Goal: Task Accomplishment & Management: Manage account settings

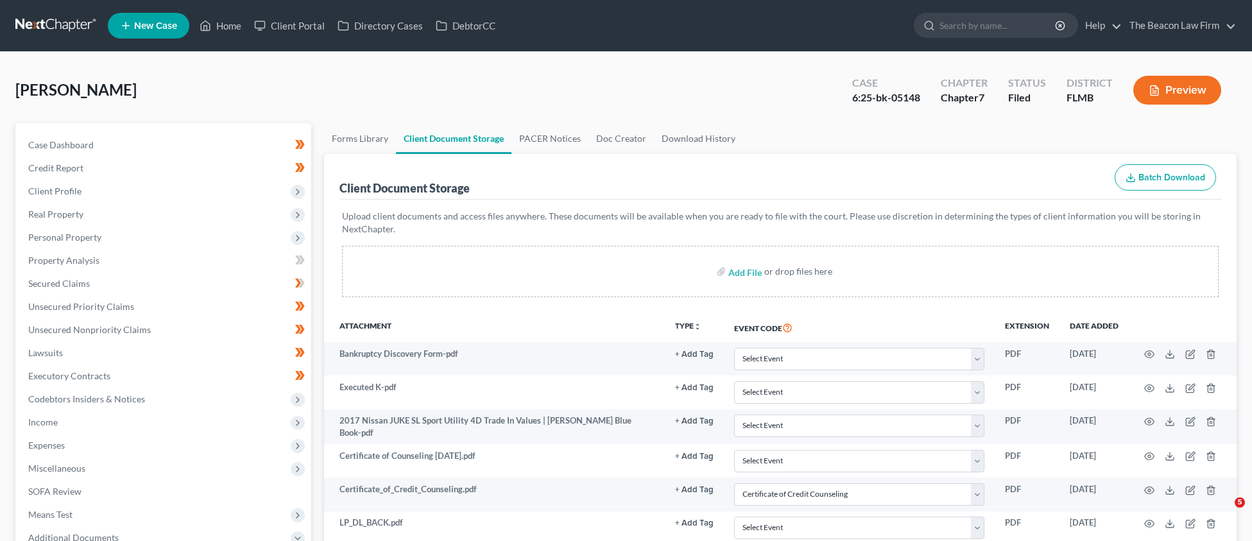
select select "9"
click at [216, 28] on link "Home" at bounding box center [220, 25] width 55 height 23
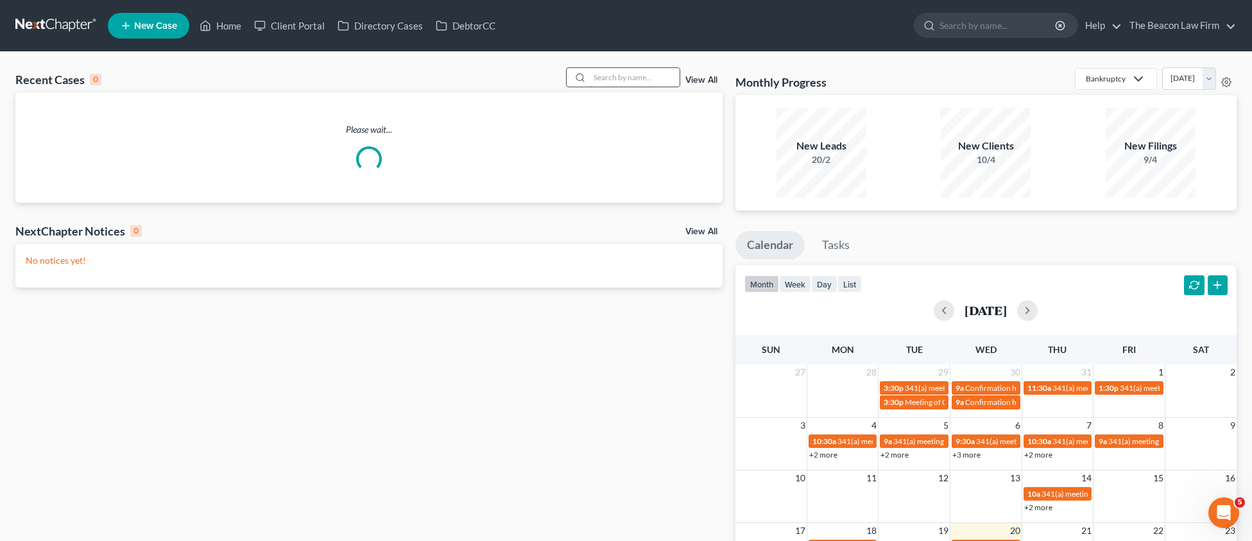
click at [636, 83] on input "search" at bounding box center [635, 77] width 90 height 19
paste input "[PERSON_NAME]"
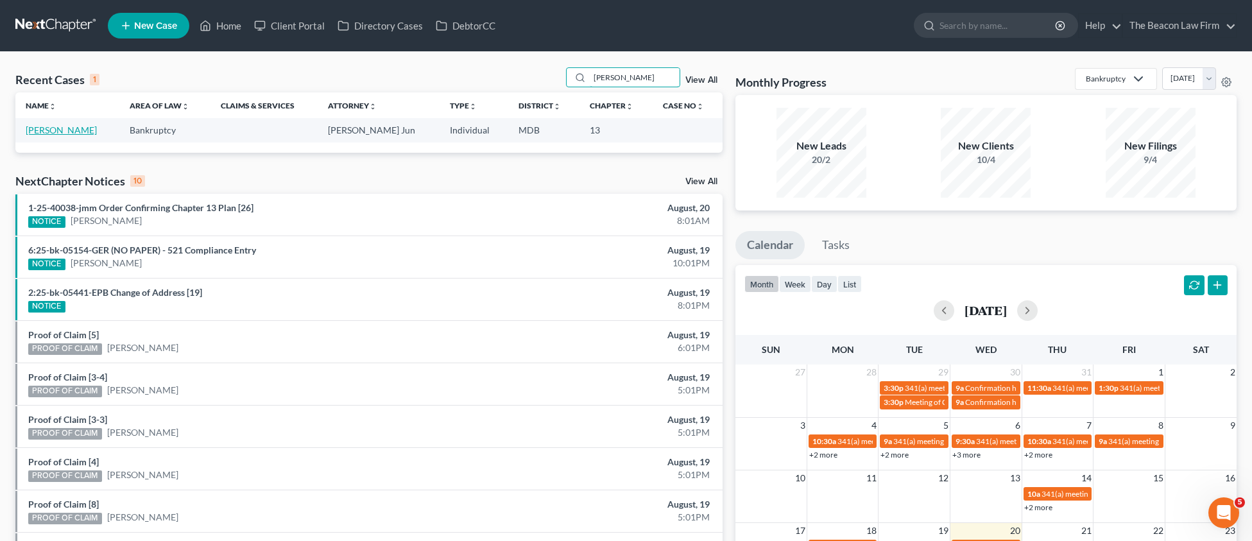
type input "[PERSON_NAME]"
click at [93, 132] on link "[PERSON_NAME]" at bounding box center [61, 129] width 71 height 11
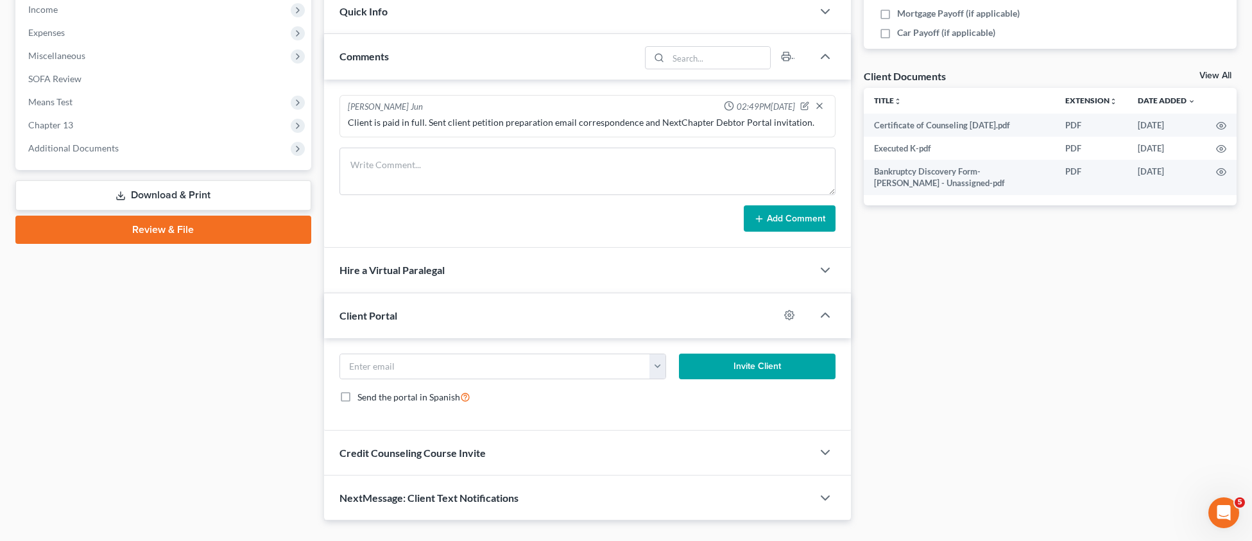
scroll to position [422, 0]
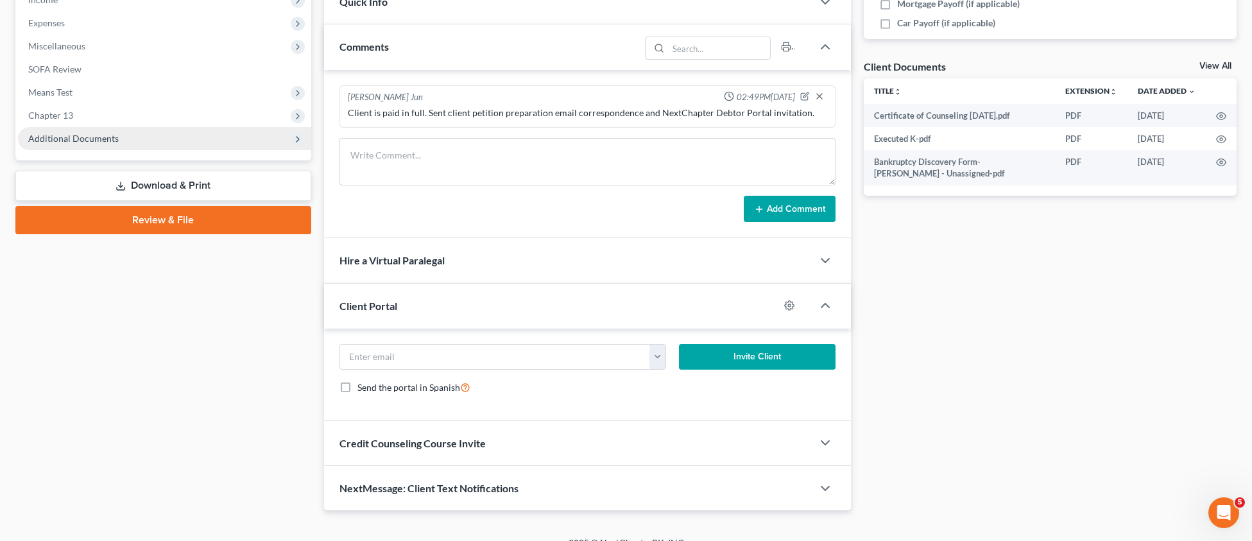
click at [102, 136] on span "Additional Documents" at bounding box center [73, 138] width 90 height 11
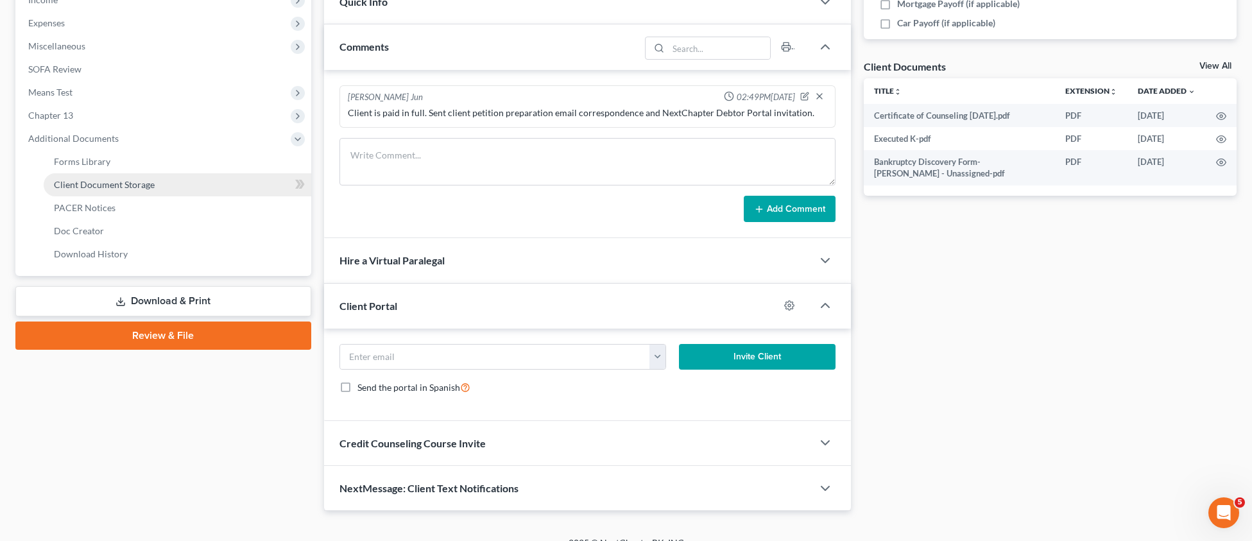
click at [112, 187] on span "Client Document Storage" at bounding box center [104, 184] width 101 height 11
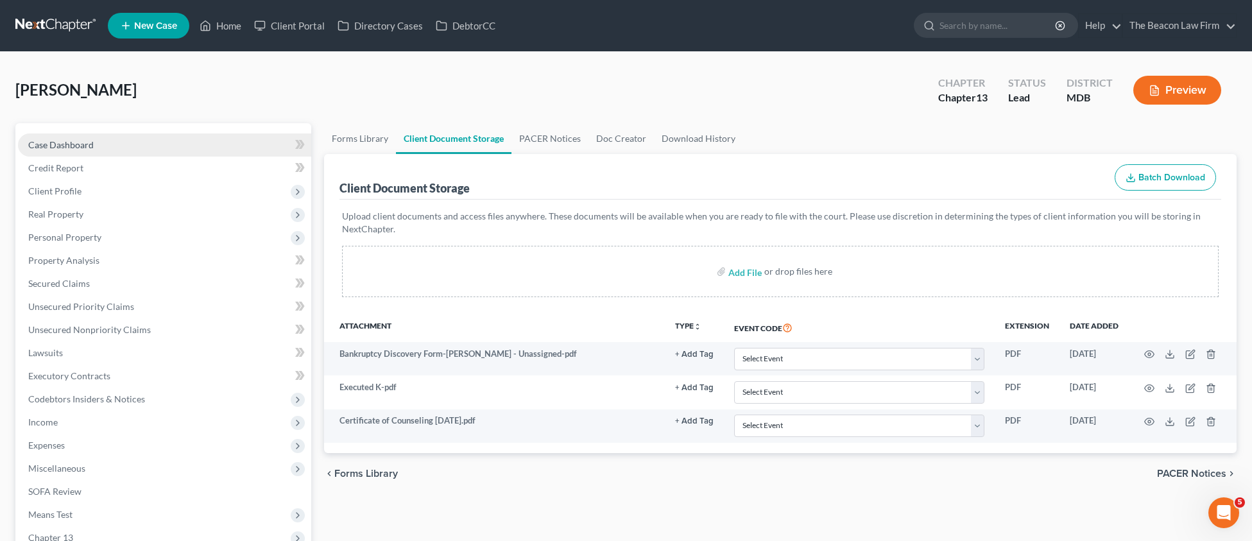
click at [64, 145] on span "Case Dashboard" at bounding box center [60, 144] width 65 height 11
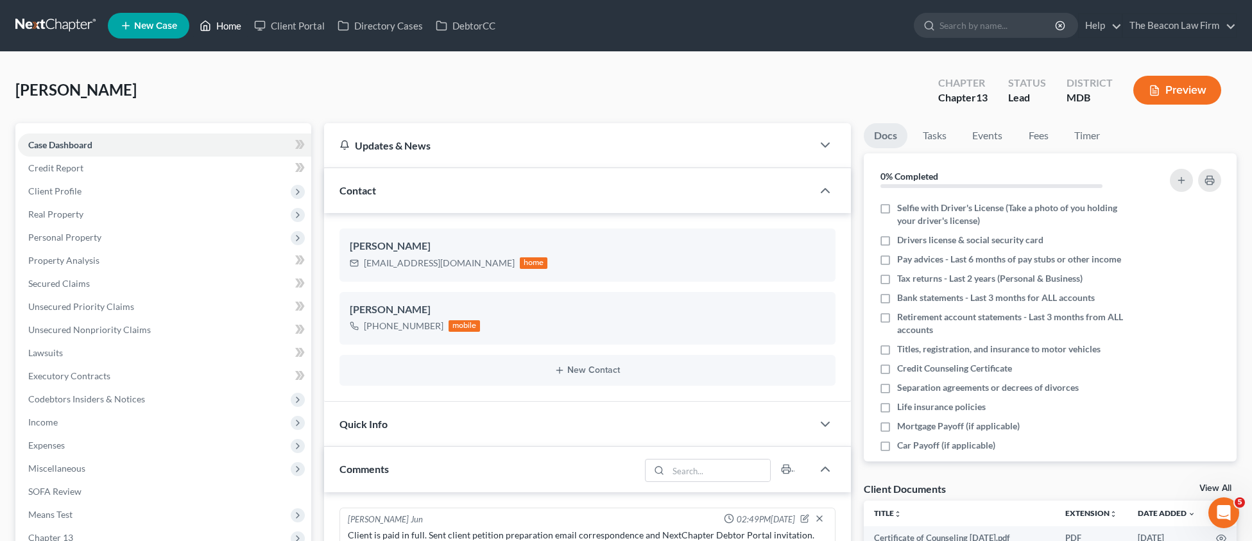
click at [223, 33] on link "Home" at bounding box center [220, 25] width 55 height 23
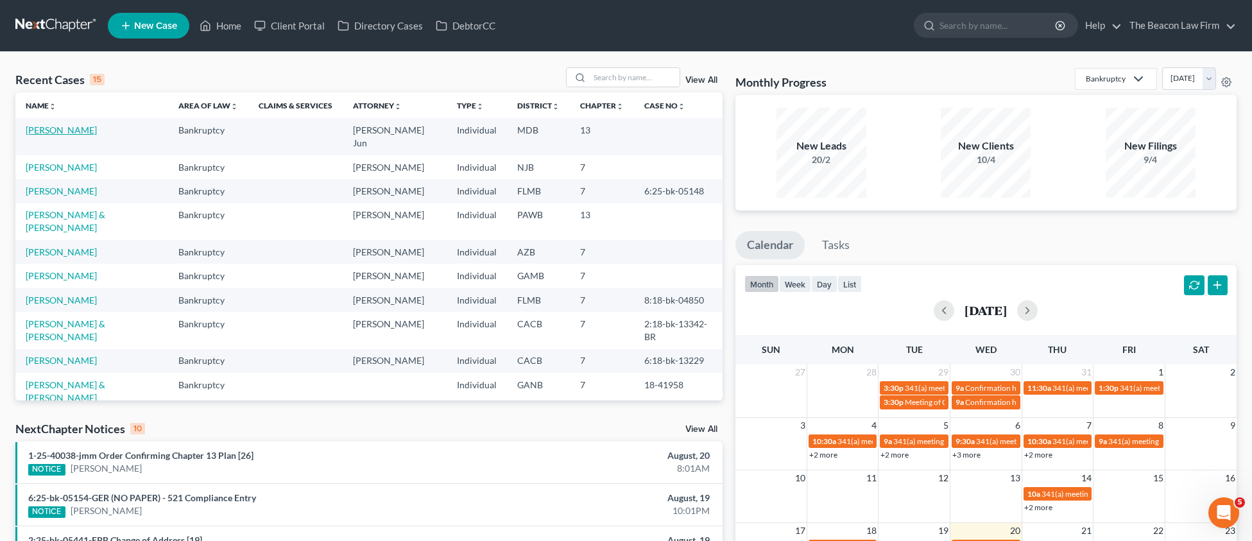
click at [96, 132] on link "[PERSON_NAME]" at bounding box center [61, 129] width 71 height 11
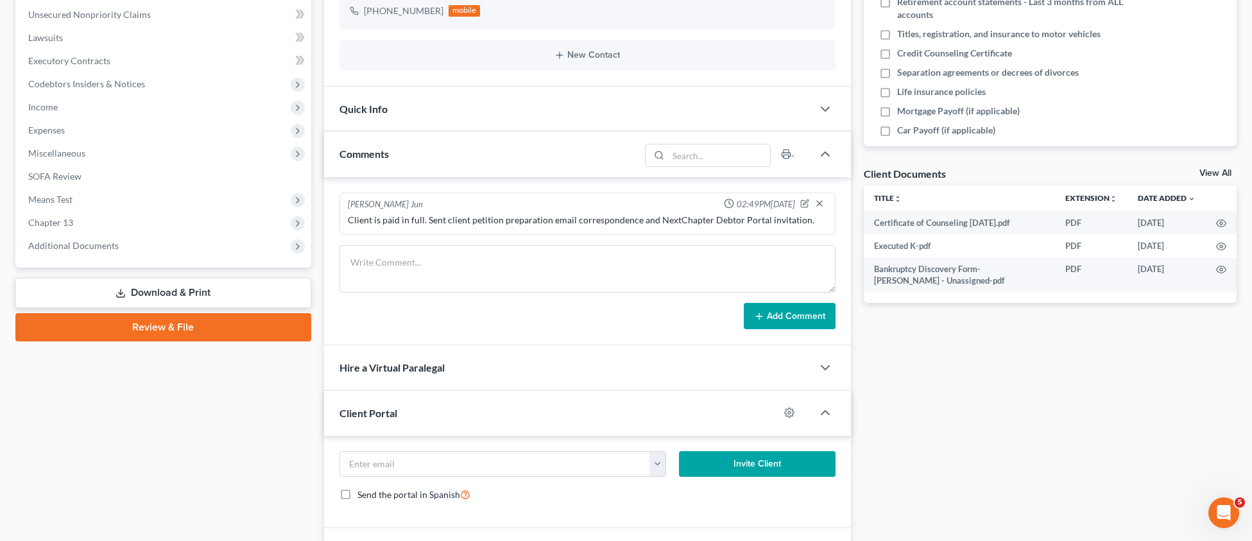
scroll to position [337, 0]
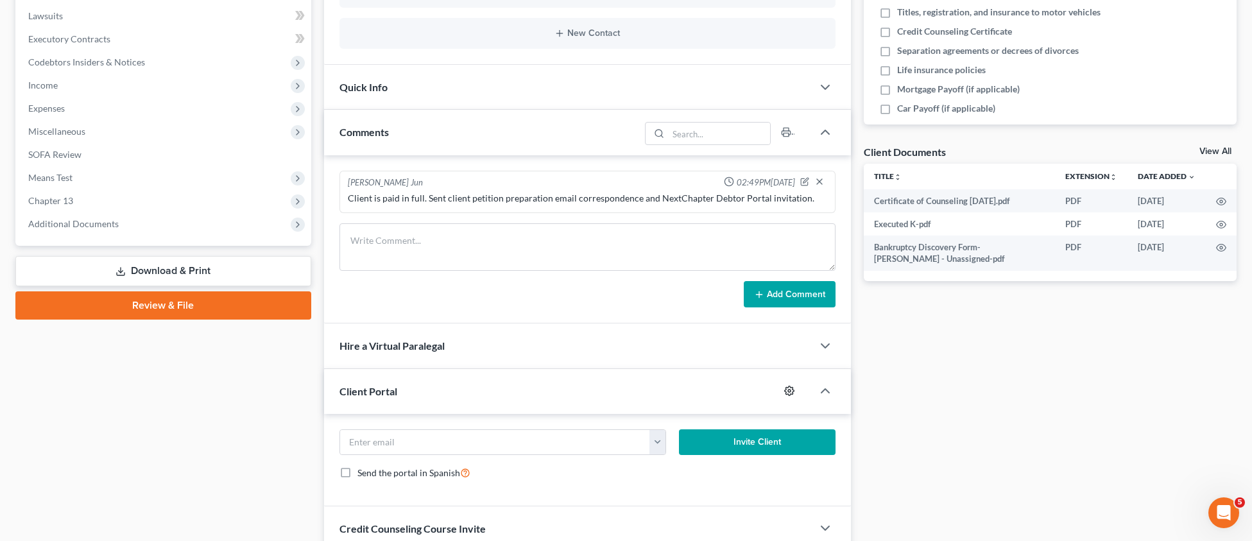
click at [784, 389] on icon "button" at bounding box center [789, 391] width 10 height 10
select select "5"
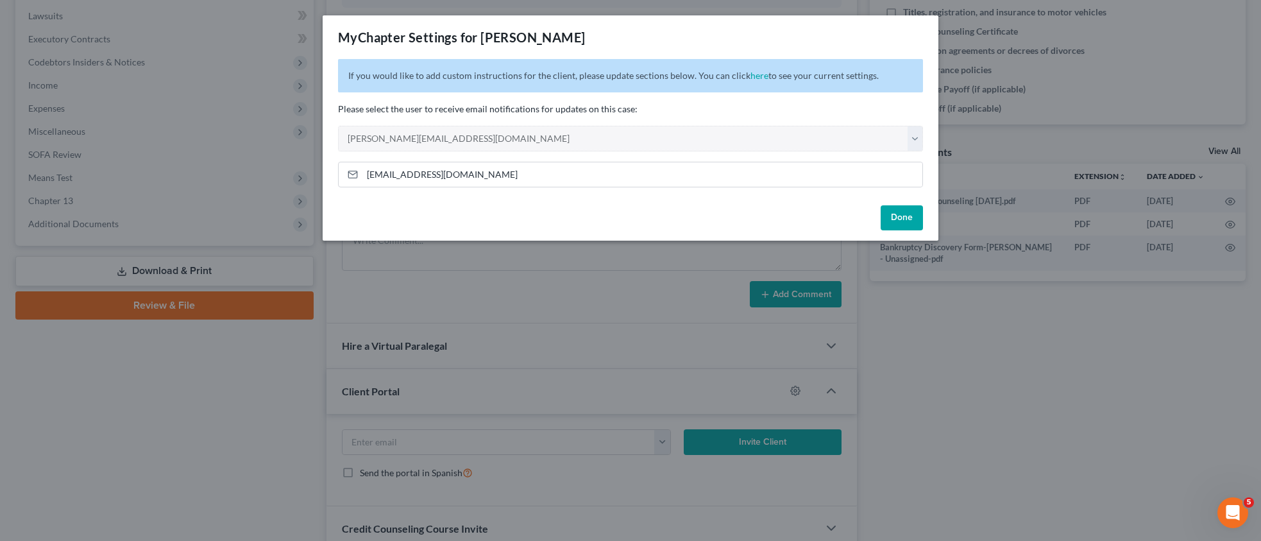
click at [900, 217] on button "Done" at bounding box center [902, 218] width 42 height 26
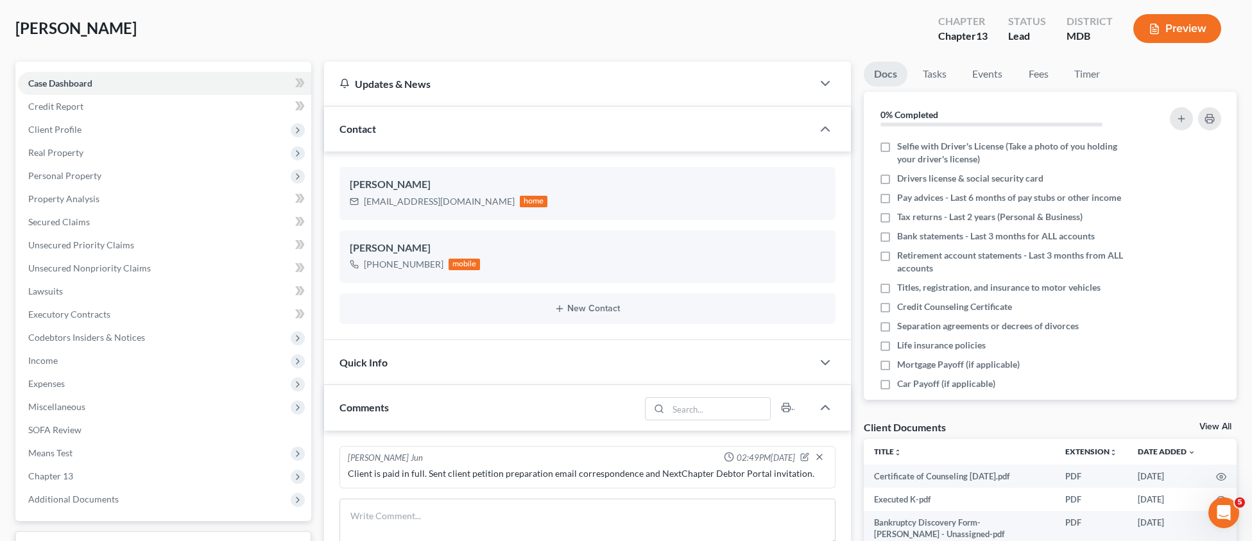
scroll to position [0, 0]
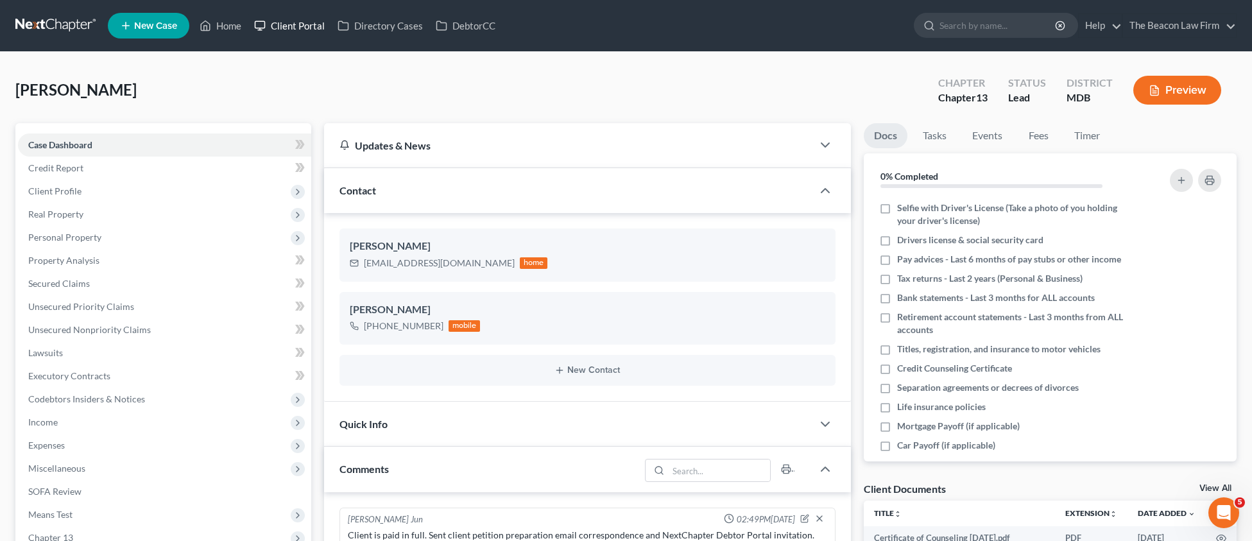
click at [313, 23] on link "Client Portal" at bounding box center [289, 25] width 83 height 23
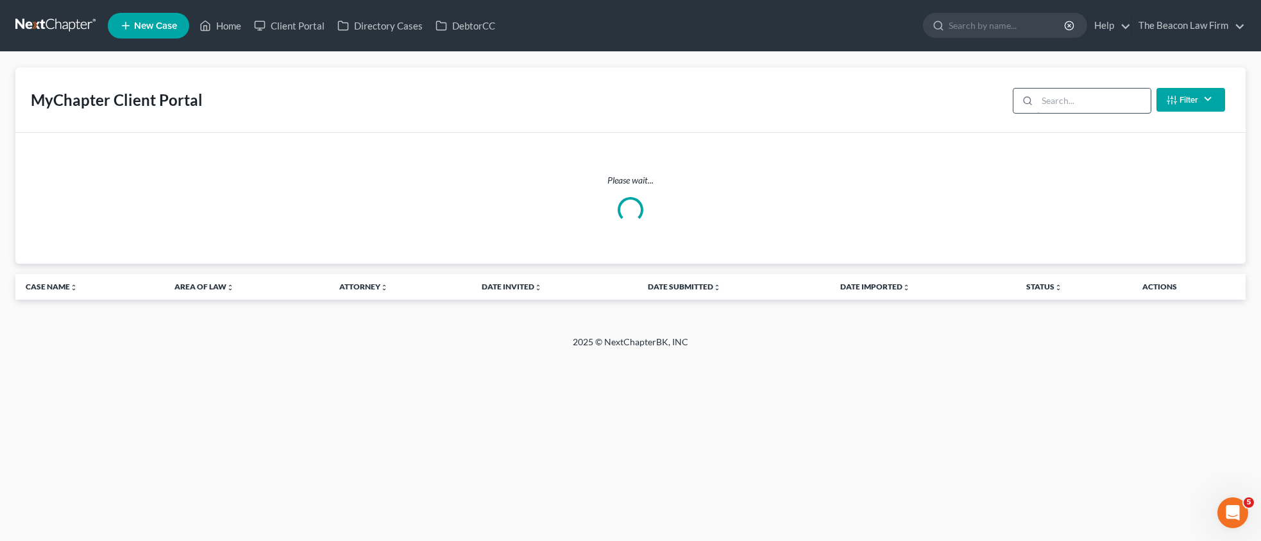
click at [1073, 105] on input "search" at bounding box center [1094, 101] width 114 height 24
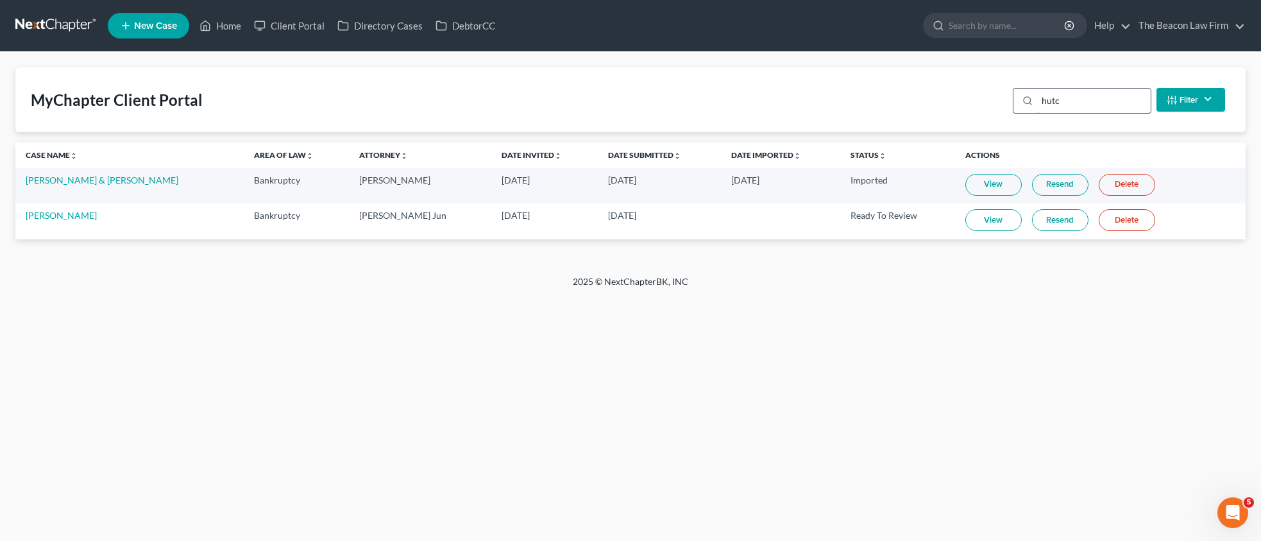
type input "hutc"
drag, startPoint x: 1073, startPoint y: 105, endPoint x: 77, endPoint y: 217, distance: 1002.0
click at [77, 217] on link "[PERSON_NAME]" at bounding box center [61, 215] width 71 height 11
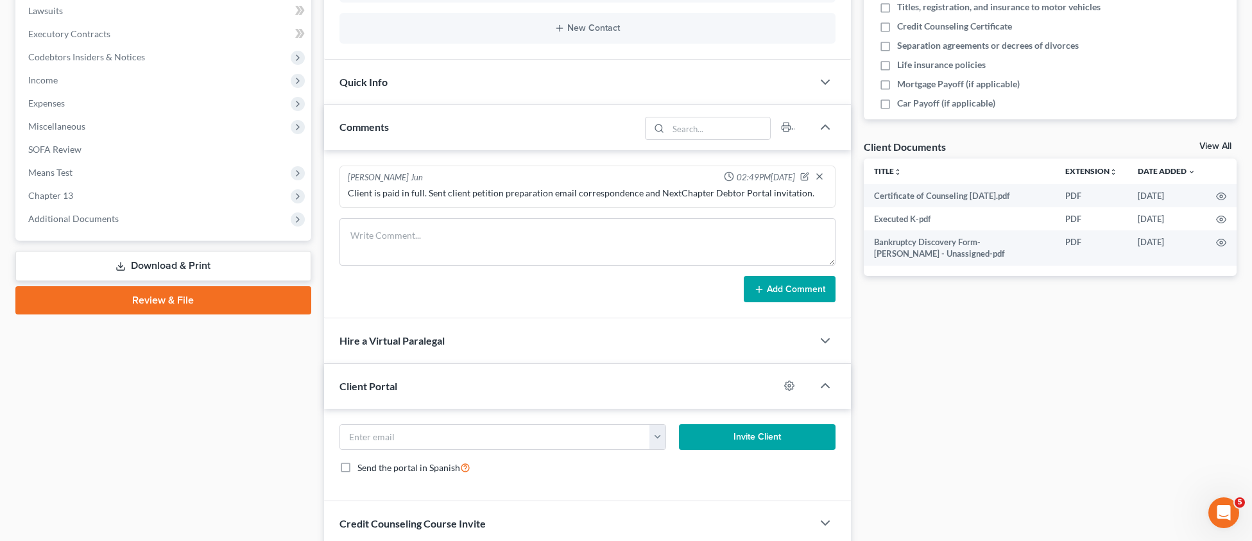
scroll to position [324, 0]
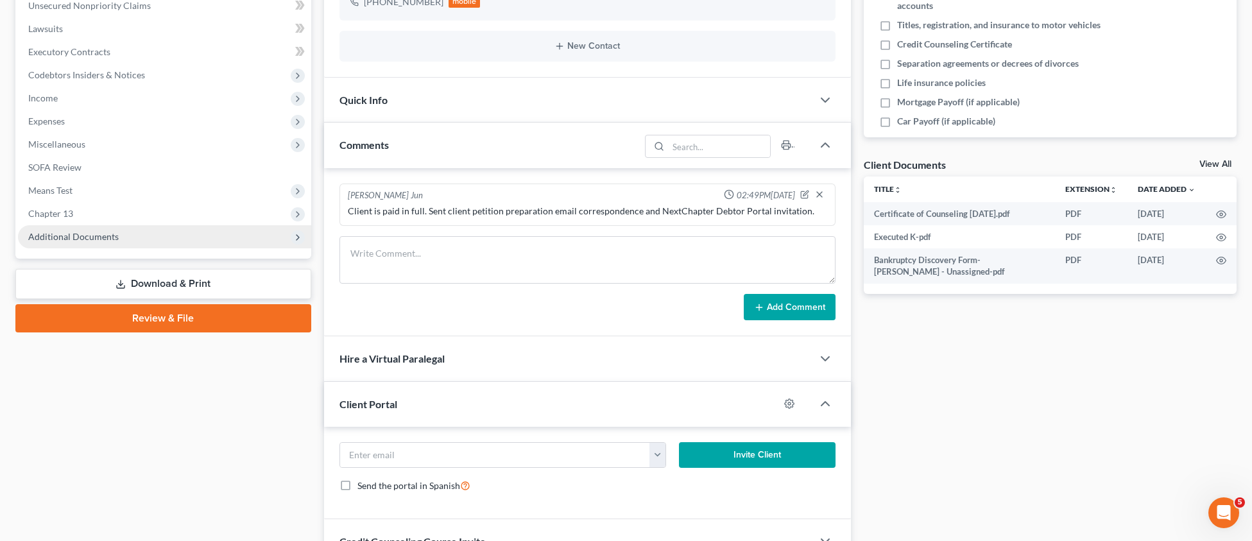
click at [74, 239] on span "Additional Documents" at bounding box center [73, 236] width 90 height 11
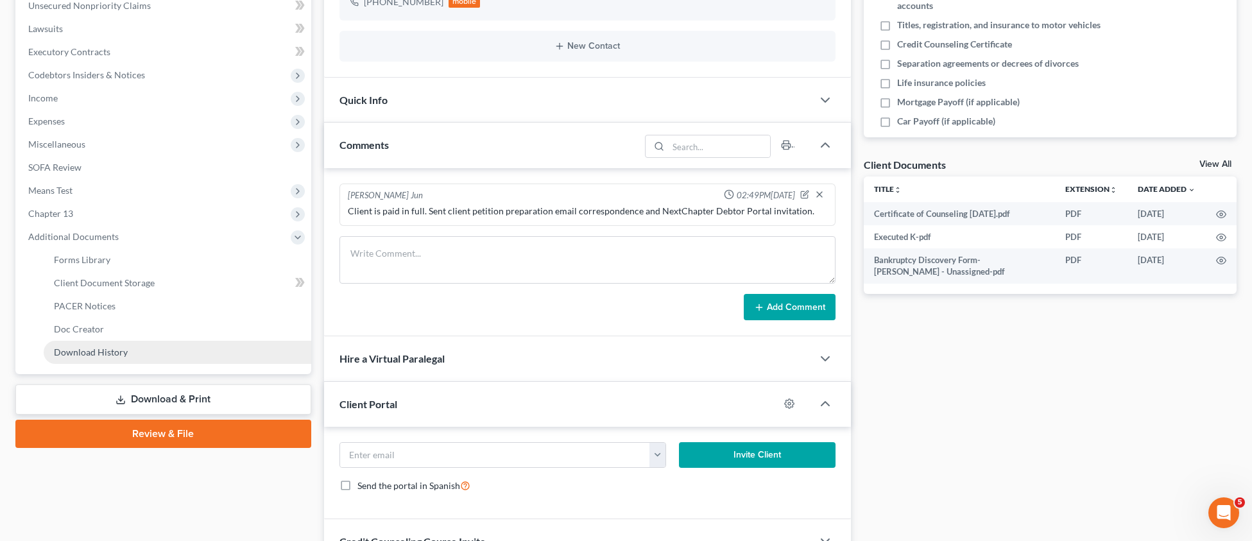
click at [83, 352] on span "Download History" at bounding box center [91, 351] width 74 height 11
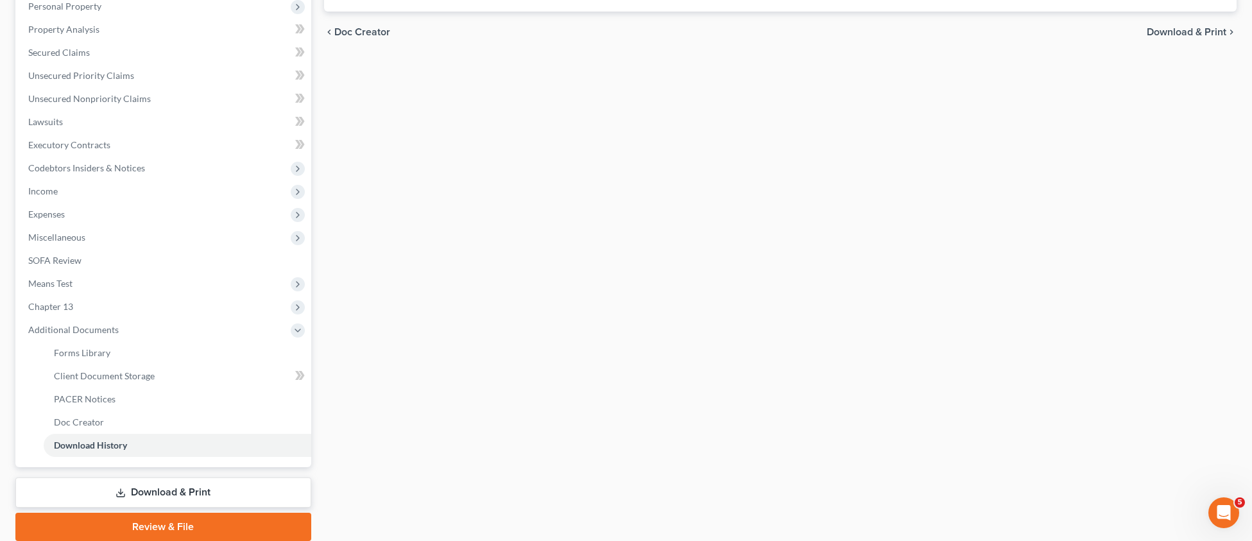
scroll to position [280, 0]
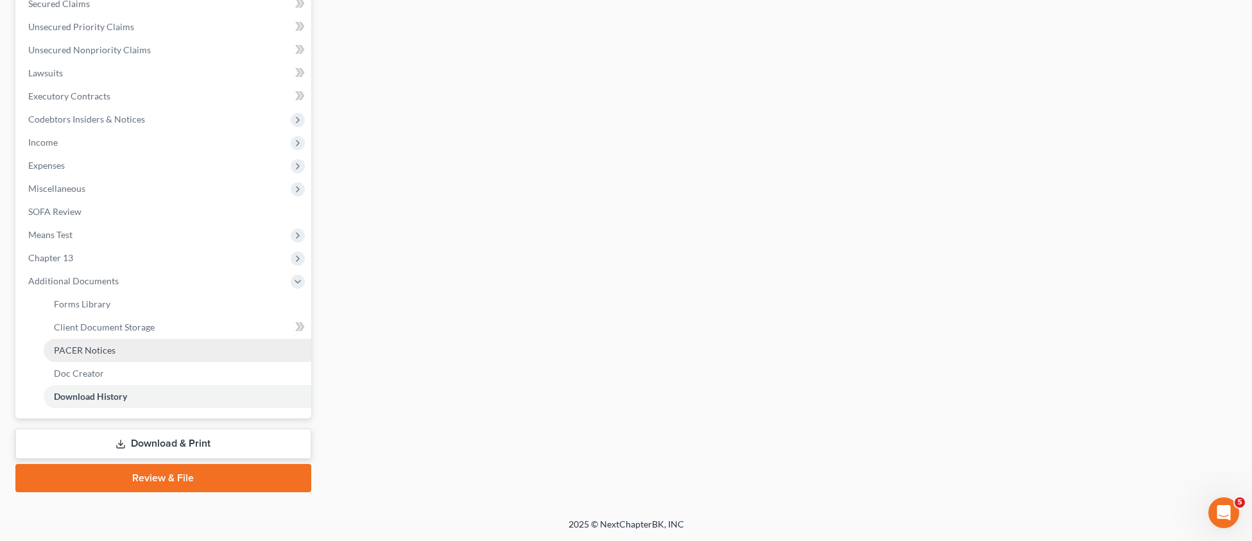
click at [108, 357] on link "PACER Notices" at bounding box center [178, 350] width 268 height 23
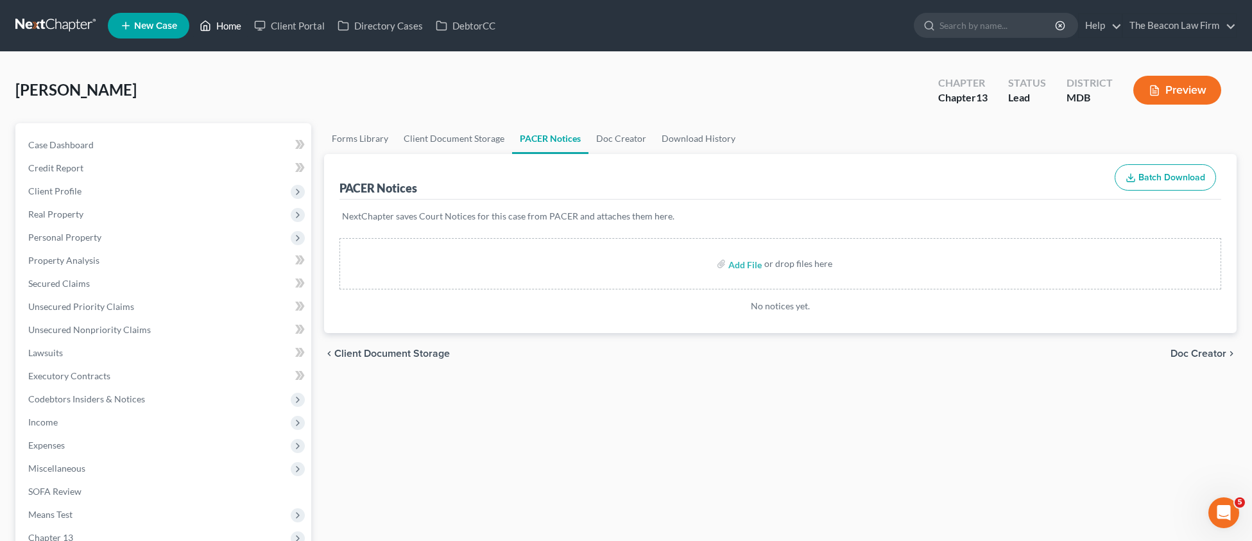
click at [232, 30] on link "Home" at bounding box center [220, 25] width 55 height 23
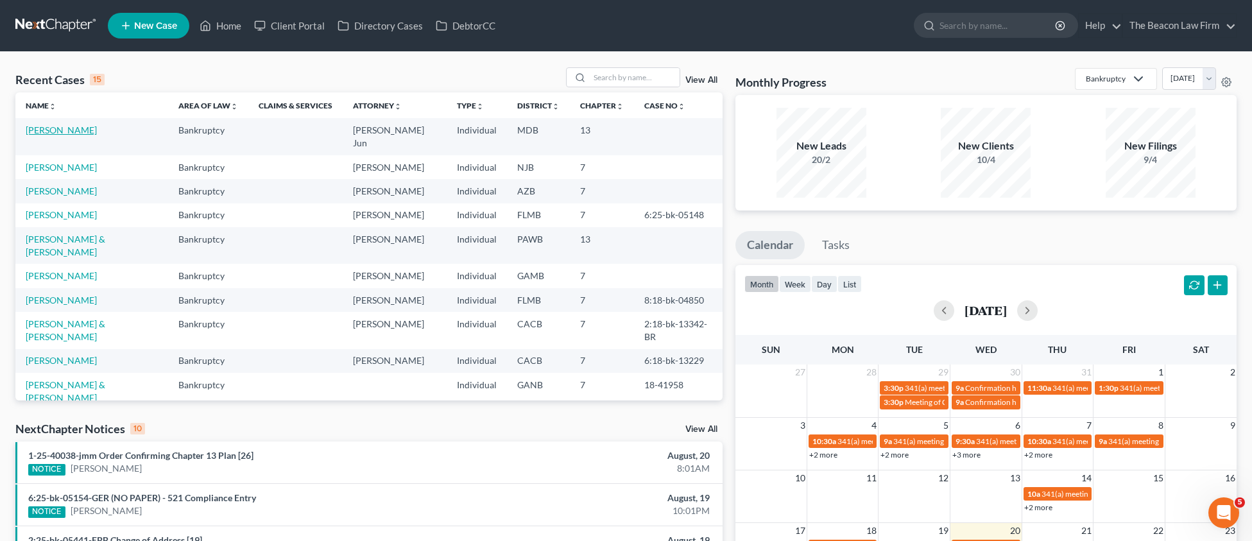
click at [81, 128] on link "[PERSON_NAME]" at bounding box center [61, 129] width 71 height 11
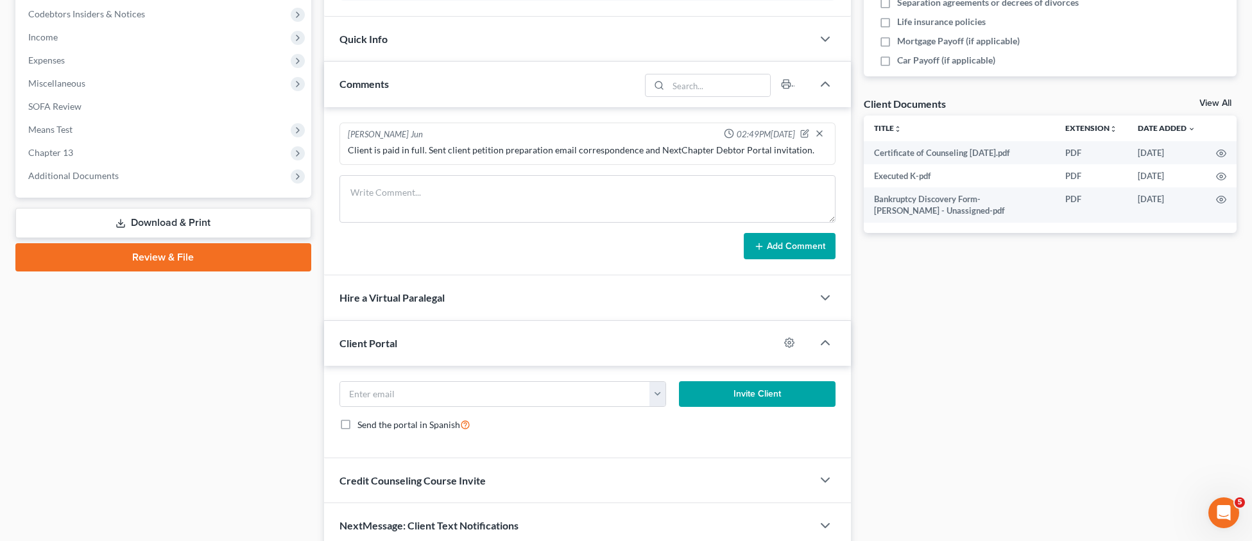
scroll to position [404, 0]
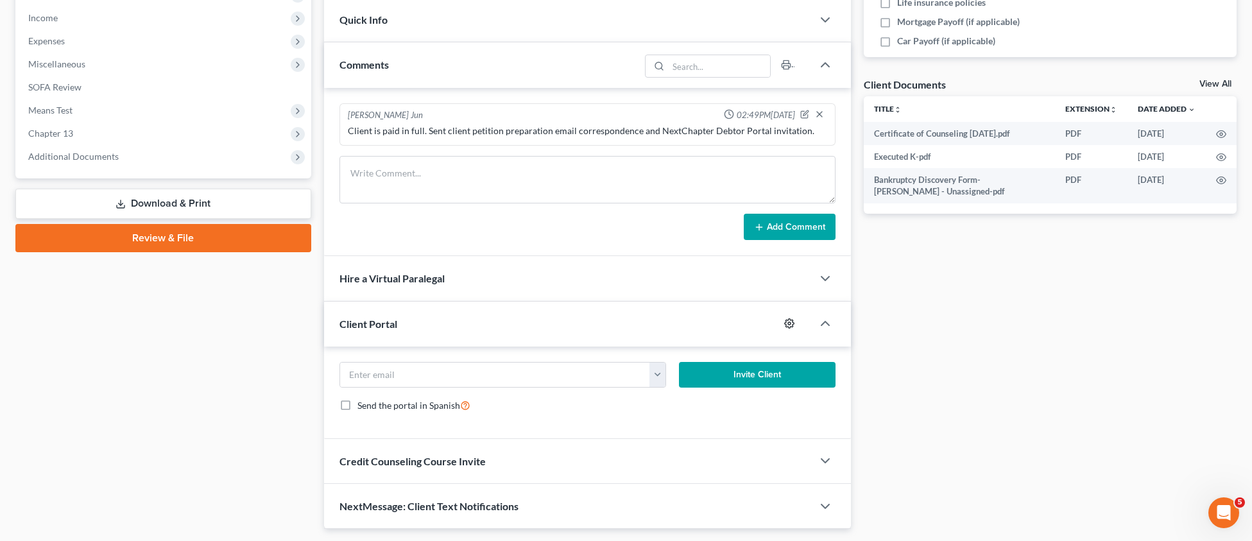
click at [786, 318] on icon "button" at bounding box center [789, 323] width 10 height 10
select select "5"
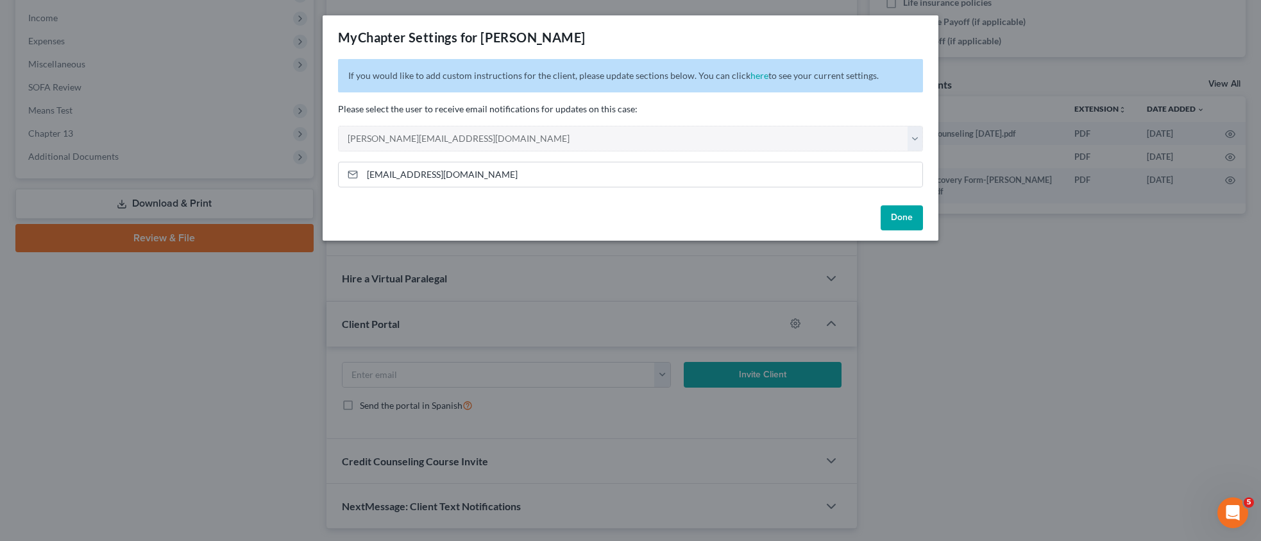
click at [901, 221] on button "Done" at bounding box center [902, 218] width 42 height 26
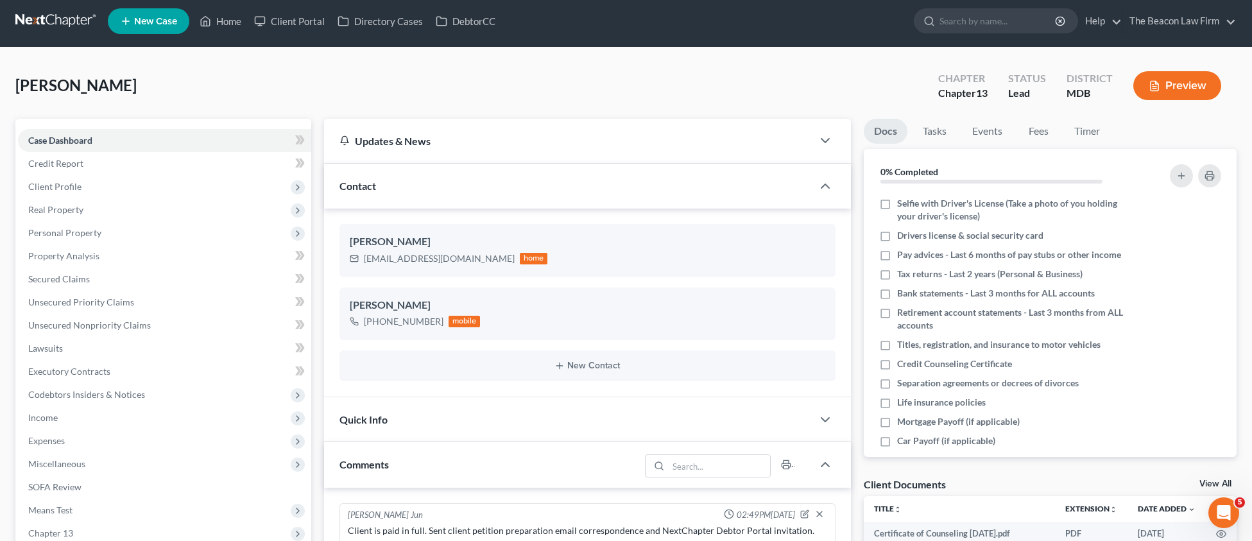
scroll to position [0, 0]
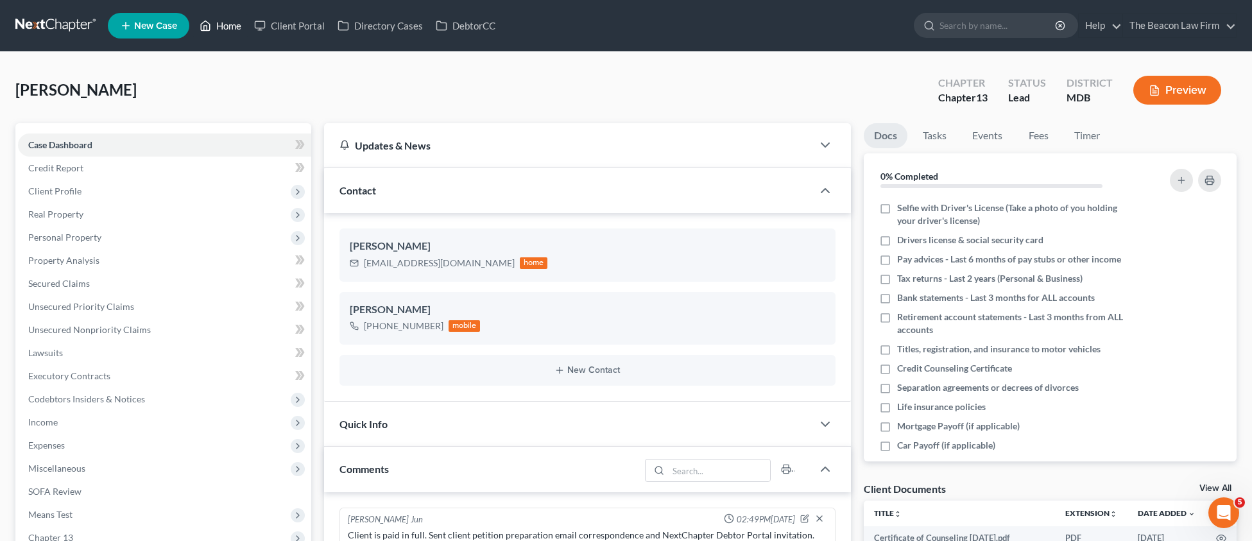
click at [226, 22] on link "Home" at bounding box center [220, 25] width 55 height 23
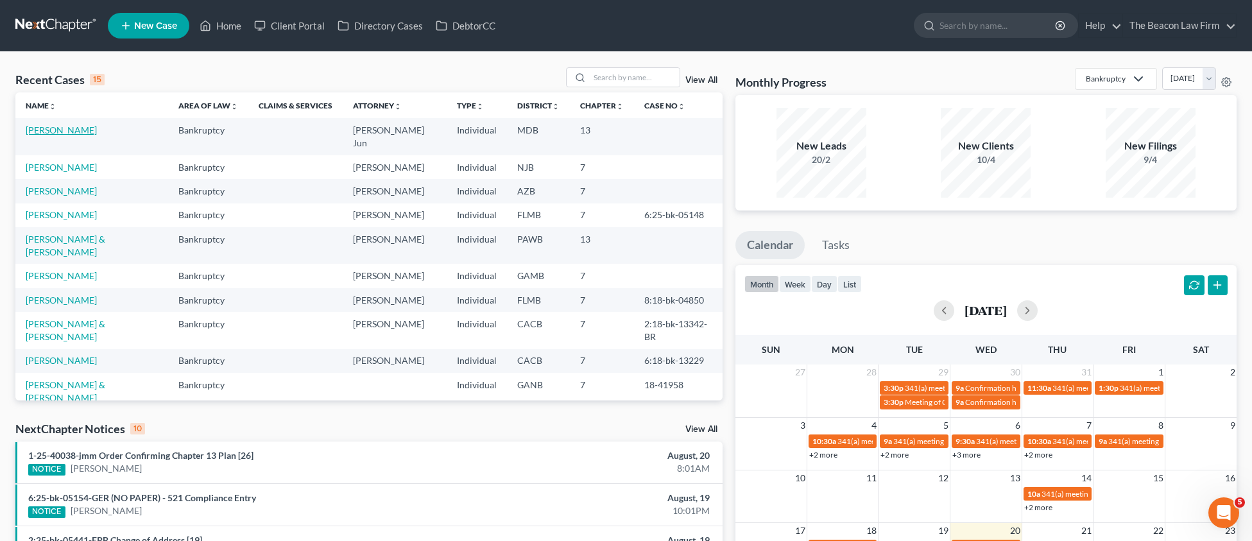
click at [51, 130] on link "[PERSON_NAME]" at bounding box center [61, 129] width 71 height 11
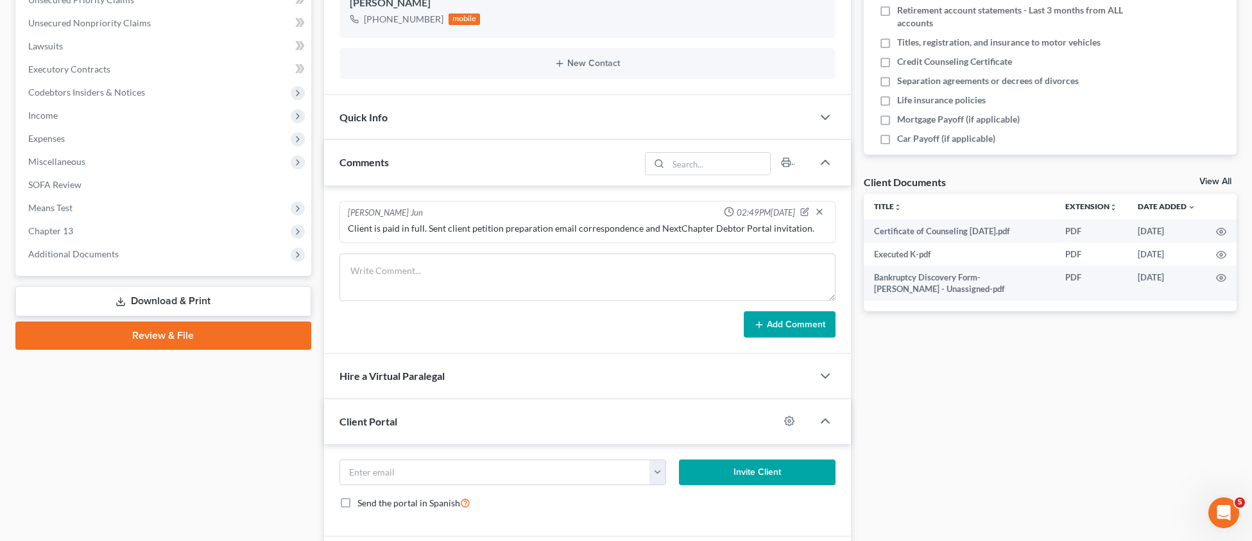
scroll to position [311, 0]
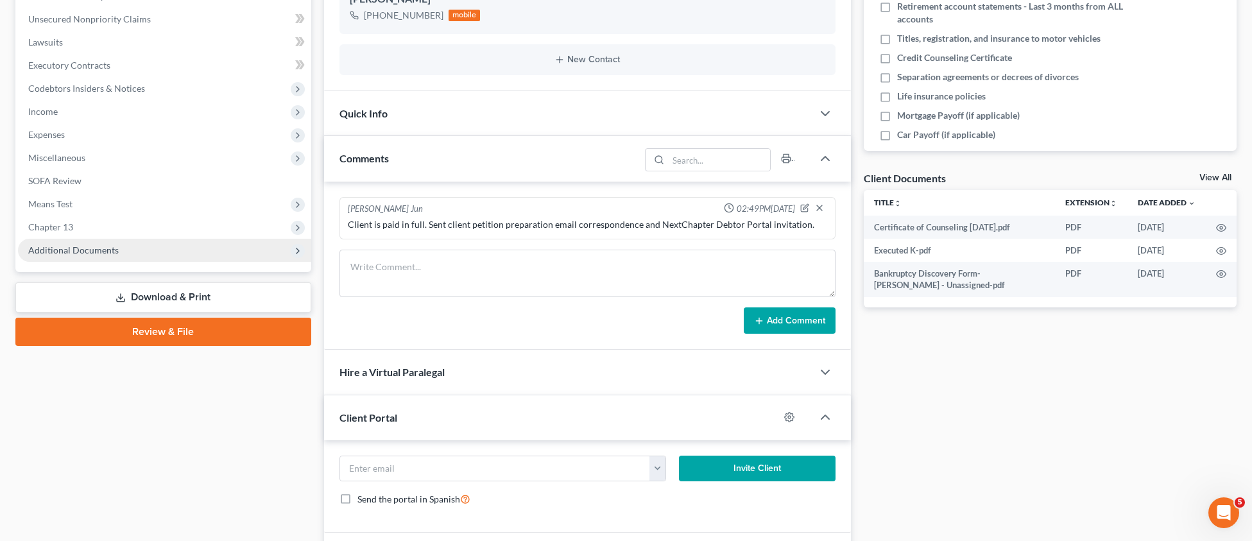
click at [107, 243] on span "Additional Documents" at bounding box center [164, 250] width 293 height 23
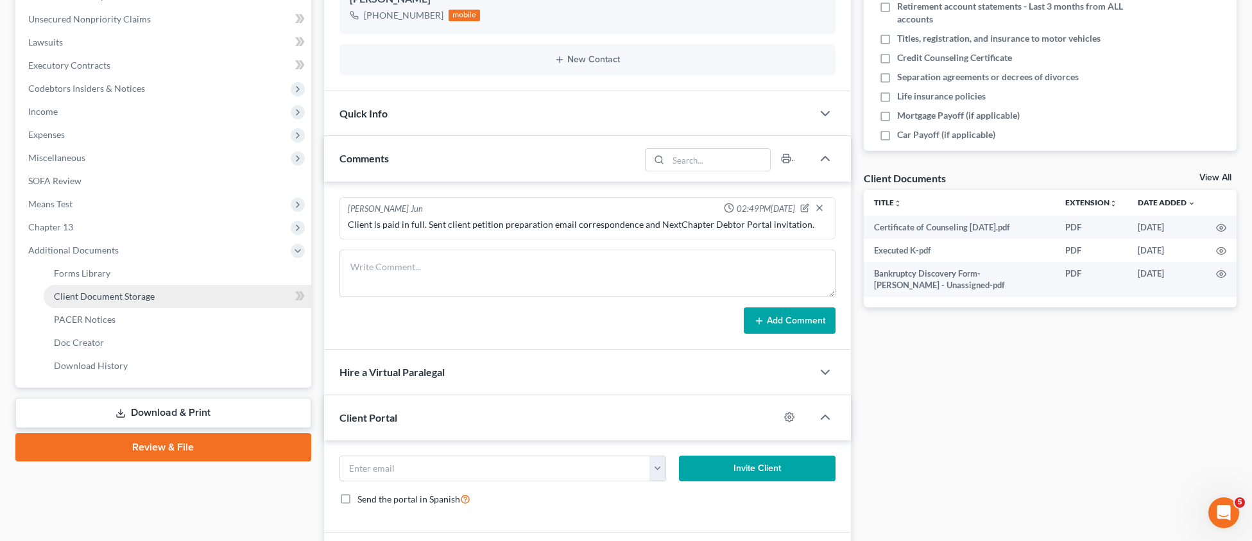
click at [106, 291] on span "Client Document Storage" at bounding box center [104, 296] width 101 height 11
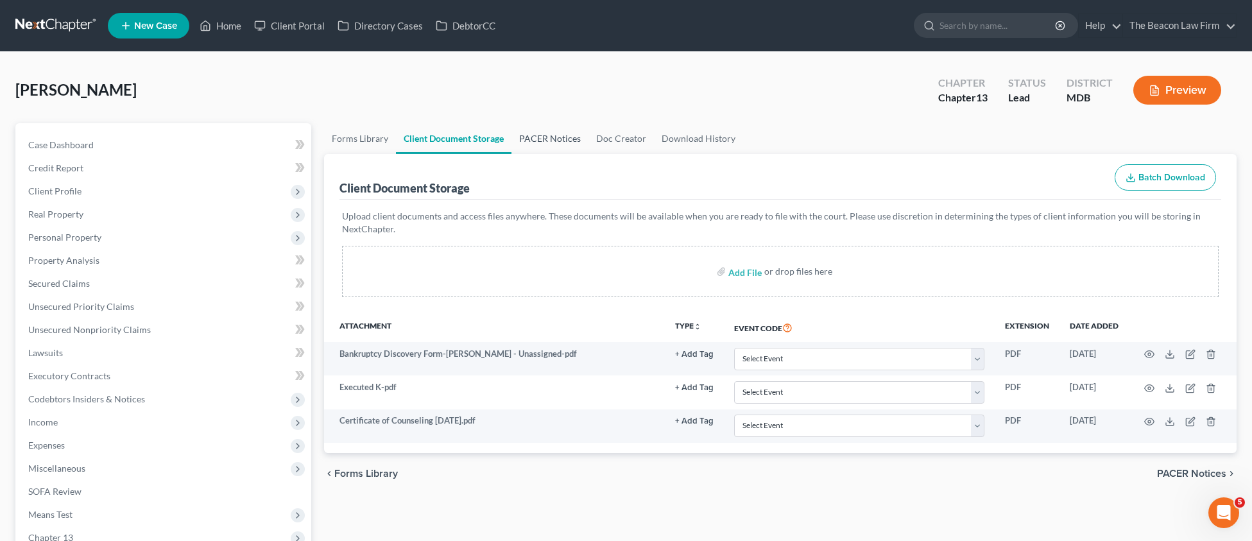
click at [556, 140] on link "PACER Notices" at bounding box center [549, 138] width 77 height 31
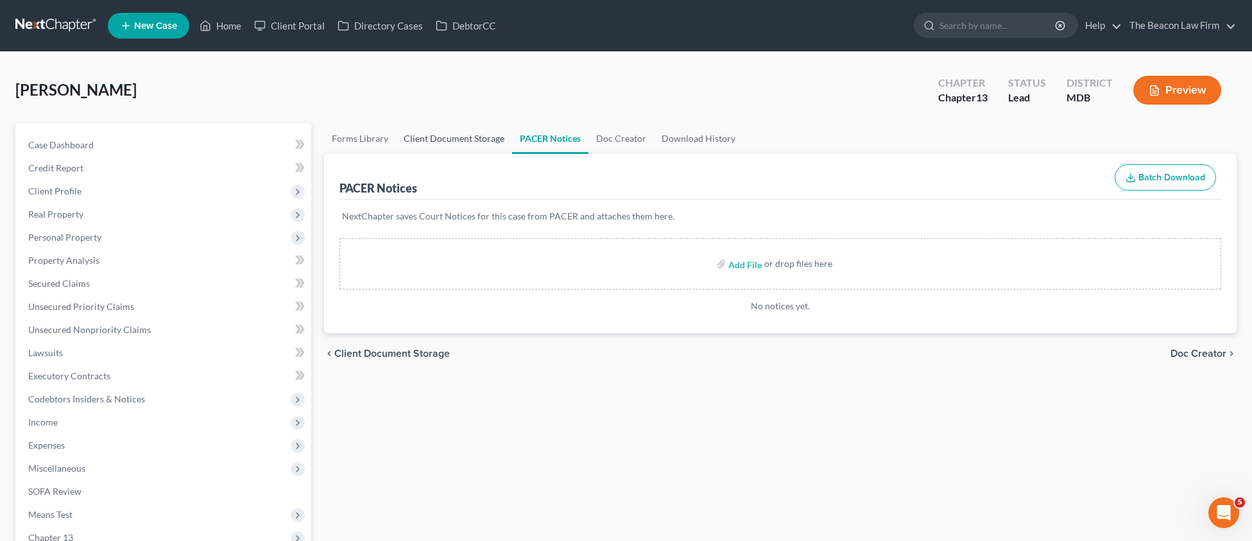
click at [464, 142] on link "Client Document Storage" at bounding box center [454, 138] width 116 height 31
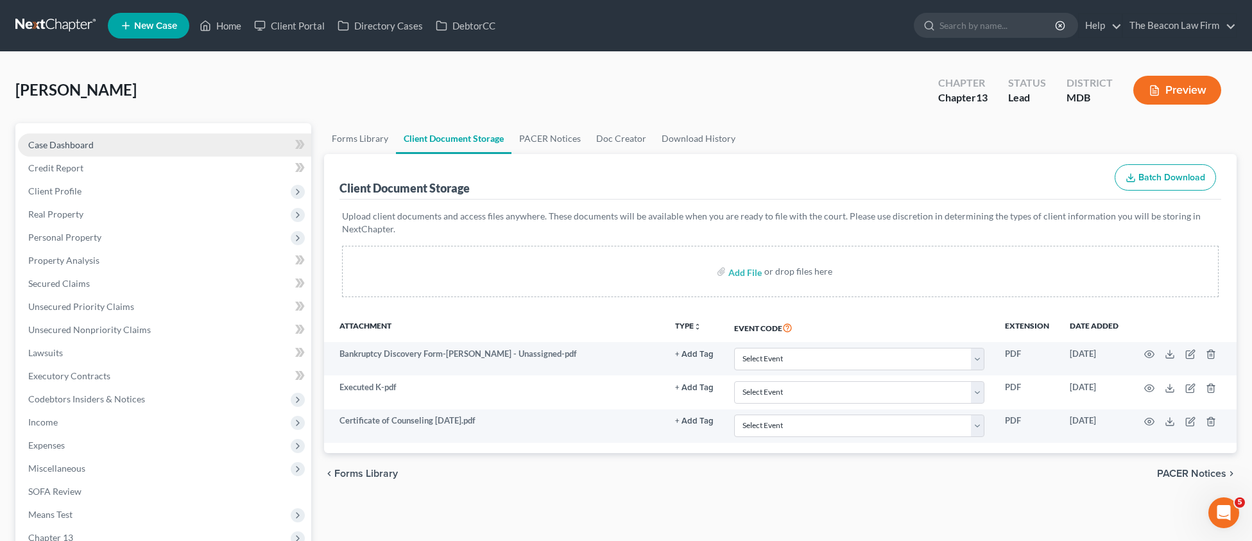
click at [67, 147] on span "Case Dashboard" at bounding box center [60, 144] width 65 height 11
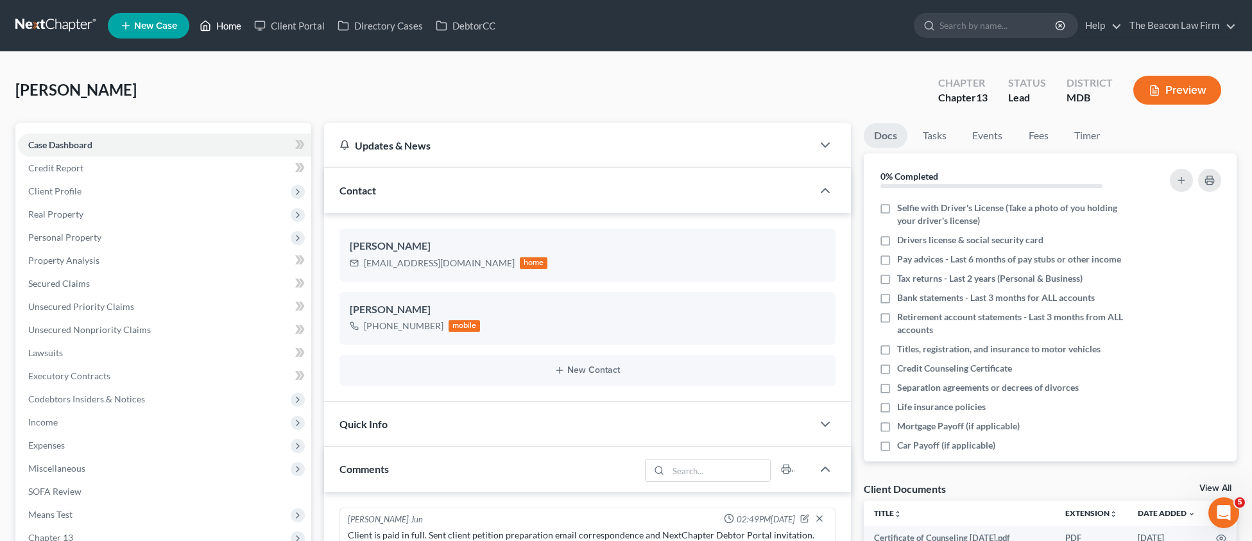
click at [239, 23] on link "Home" at bounding box center [220, 25] width 55 height 23
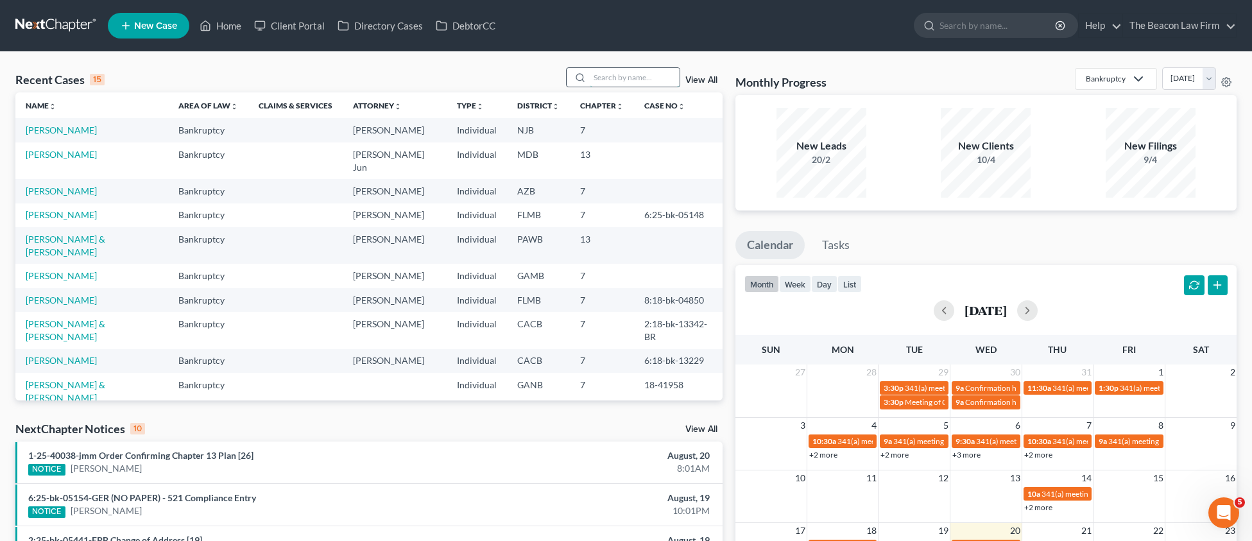
click at [643, 80] on input "search" at bounding box center [635, 77] width 90 height 19
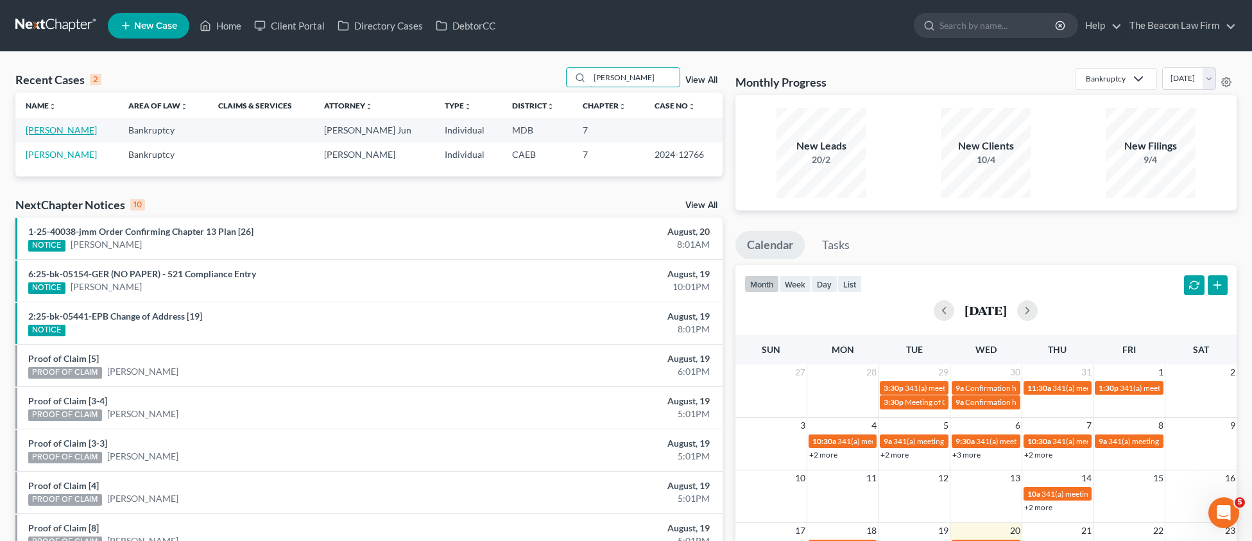
type input "[PERSON_NAME]"
click at [78, 131] on link "[PERSON_NAME]" at bounding box center [61, 129] width 71 height 11
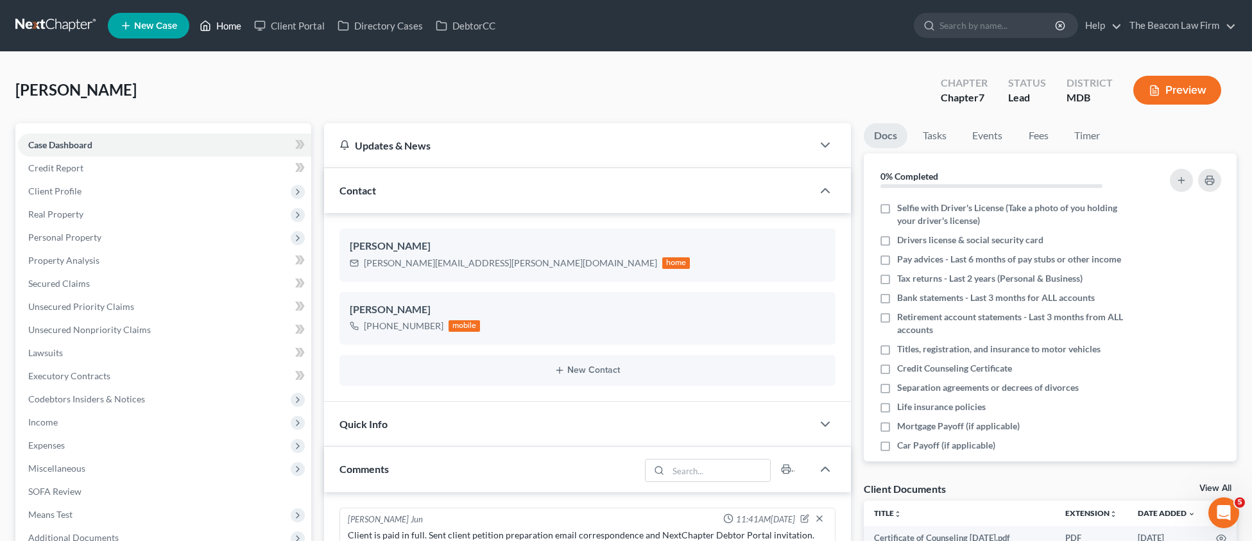
click at [217, 27] on link "Home" at bounding box center [220, 25] width 55 height 23
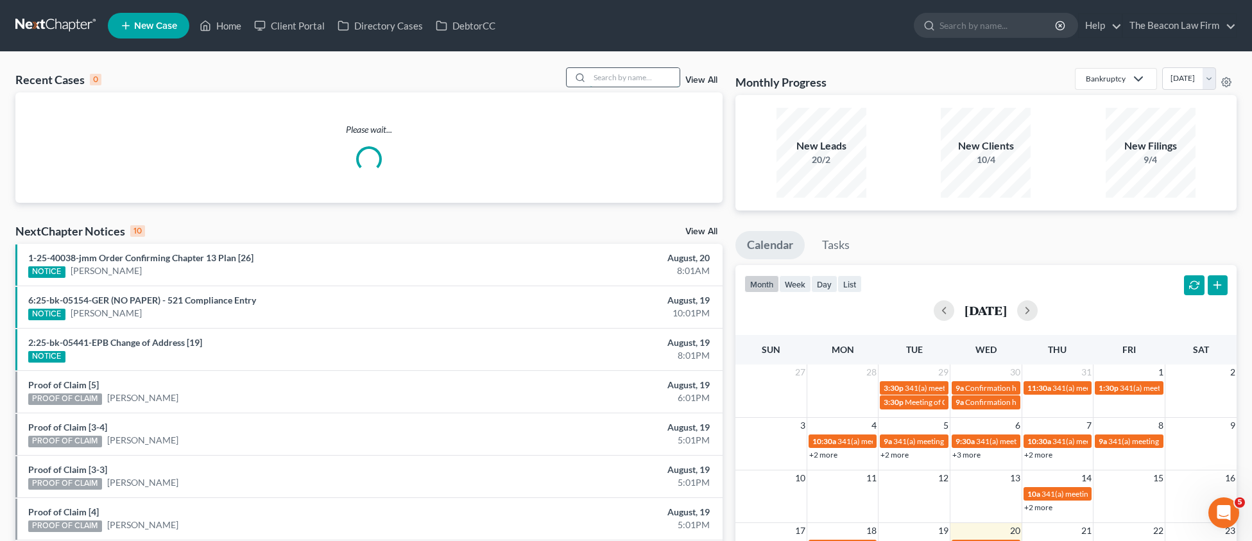
click at [597, 83] on input "search" at bounding box center [635, 77] width 90 height 19
paste input "[PERSON_NAME]"
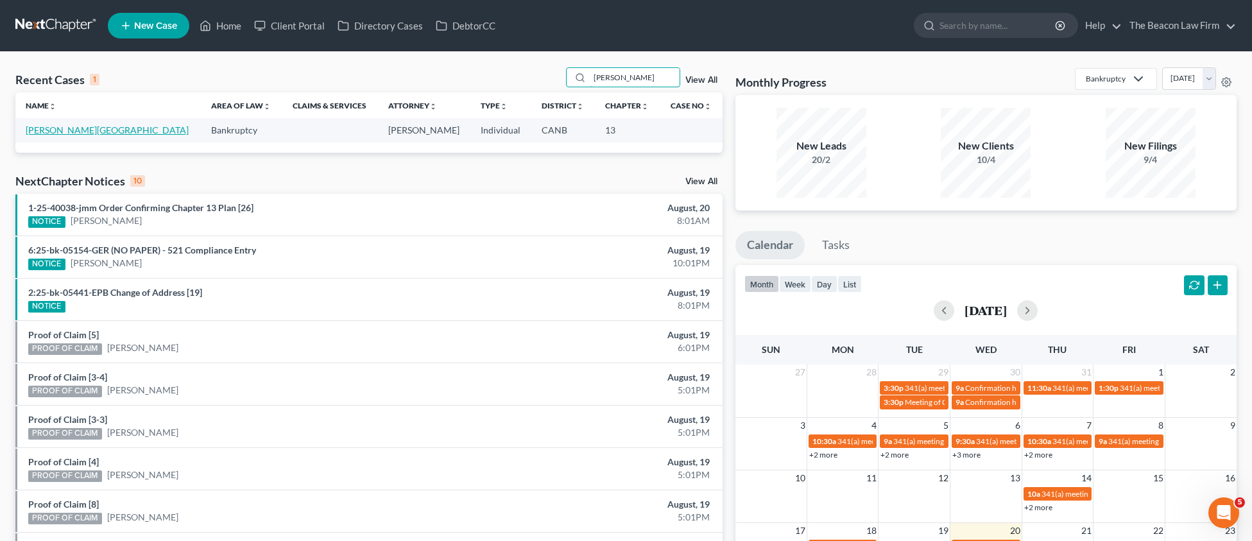
type input "[PERSON_NAME]"
click at [64, 129] on link "[PERSON_NAME][GEOGRAPHIC_DATA]" at bounding box center [107, 129] width 163 height 11
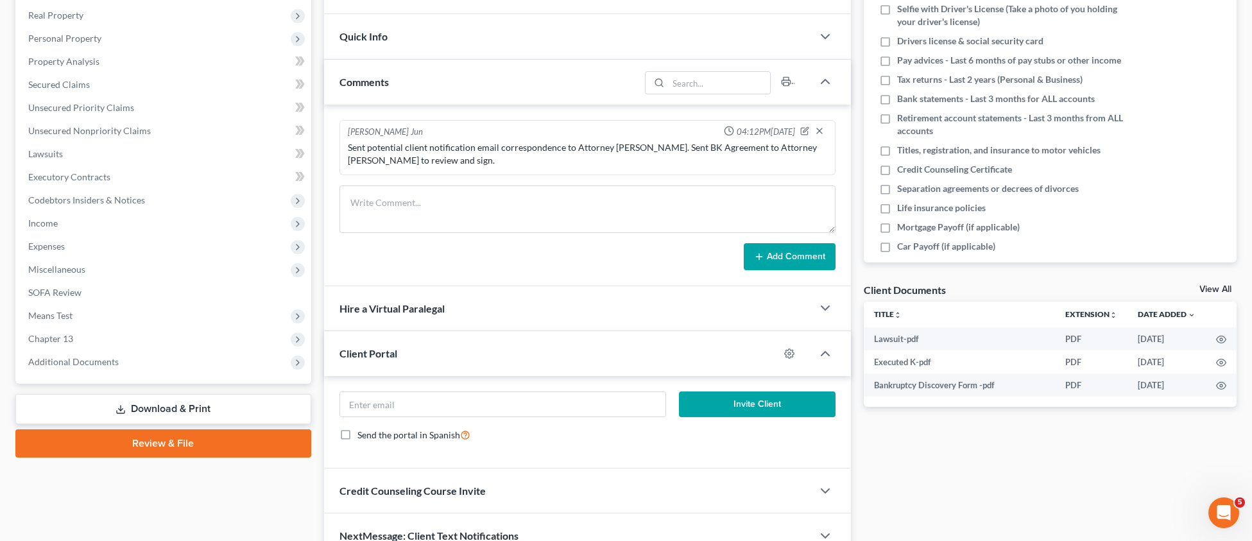
scroll to position [263, 0]
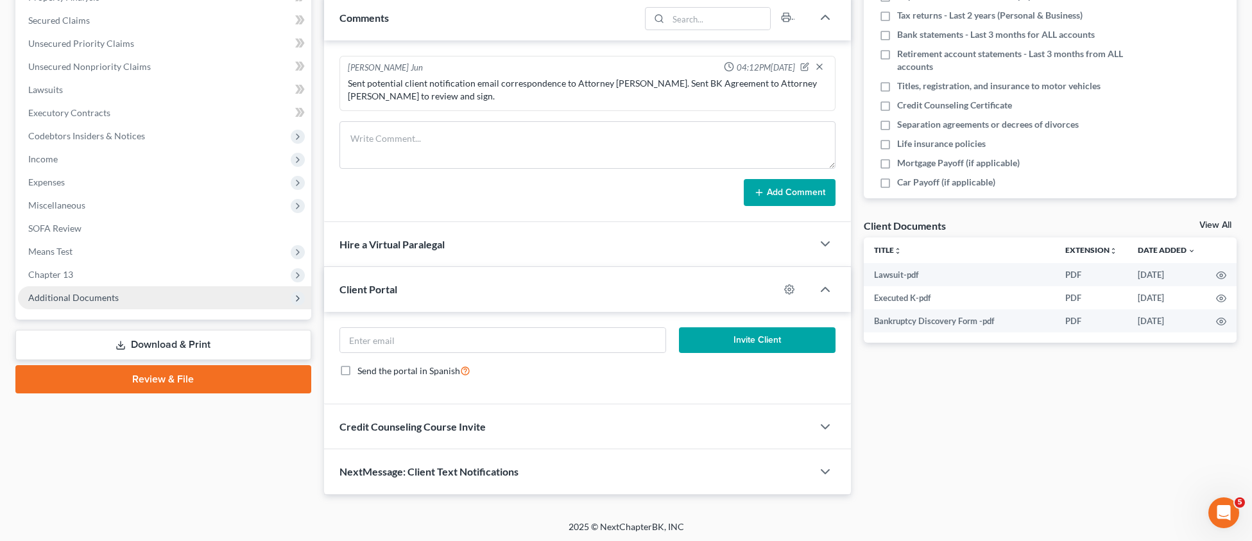
click at [81, 286] on span "Additional Documents" at bounding box center [164, 297] width 293 height 23
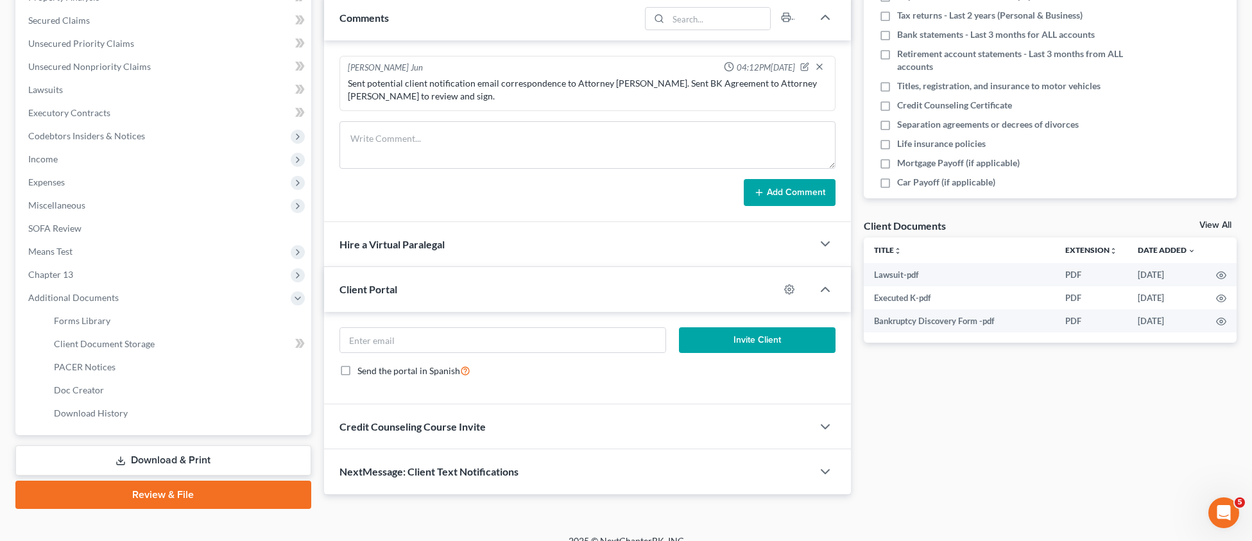
drag, startPoint x: 93, startPoint y: 345, endPoint x: 357, endPoint y: 343, distance: 263.7
click at [96, 344] on span "Client Document Storage" at bounding box center [104, 343] width 101 height 11
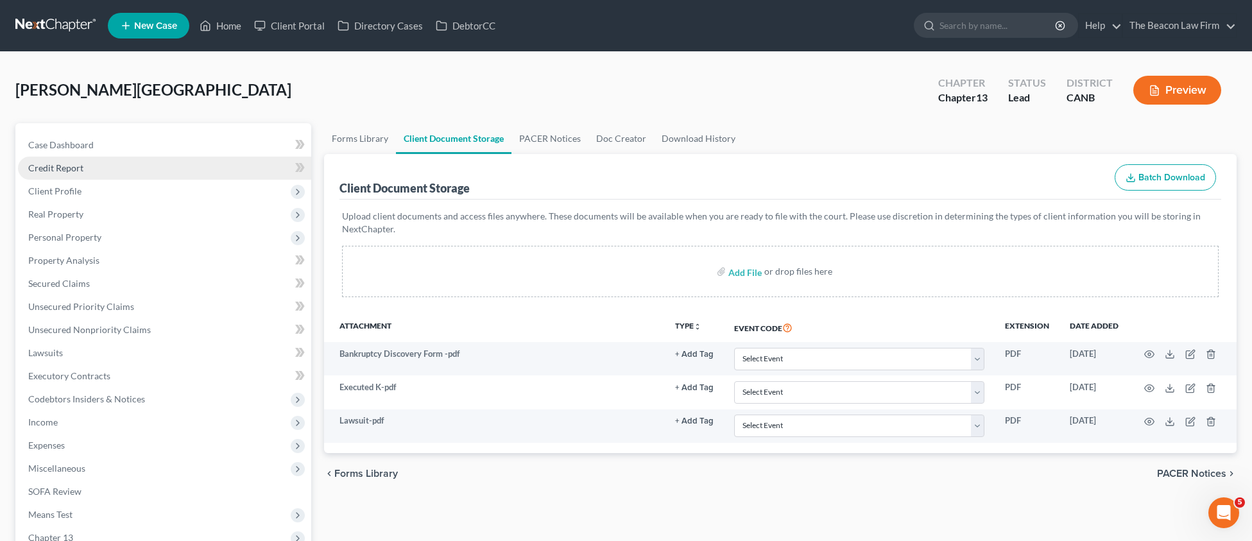
drag, startPoint x: 46, startPoint y: 147, endPoint x: 213, endPoint y: 158, distance: 167.8
click at [44, 148] on span "Case Dashboard" at bounding box center [60, 144] width 65 height 11
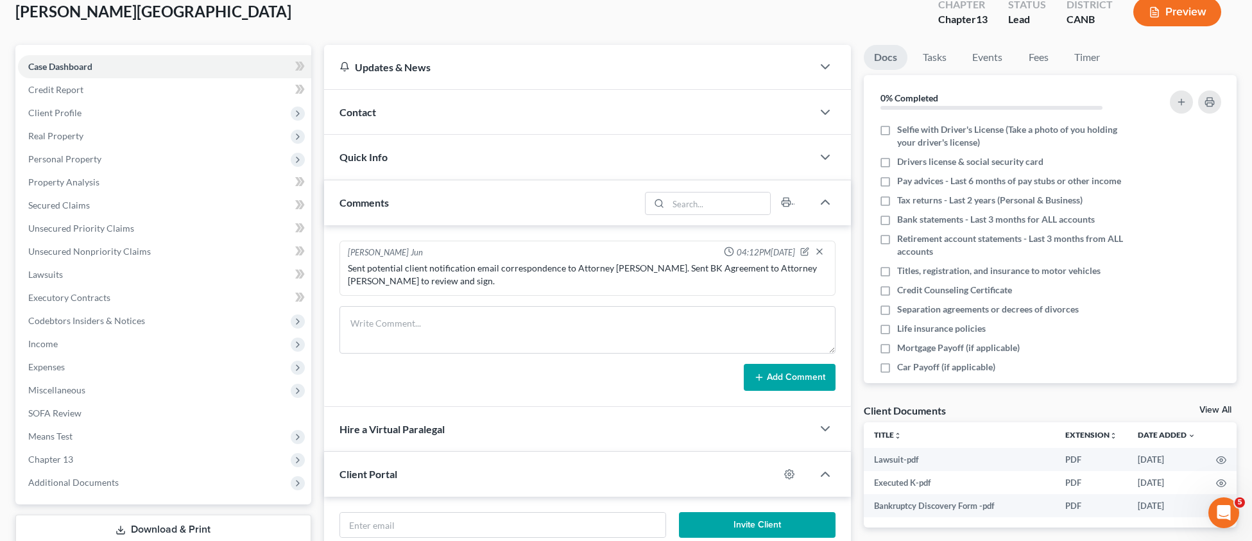
scroll to position [230, 0]
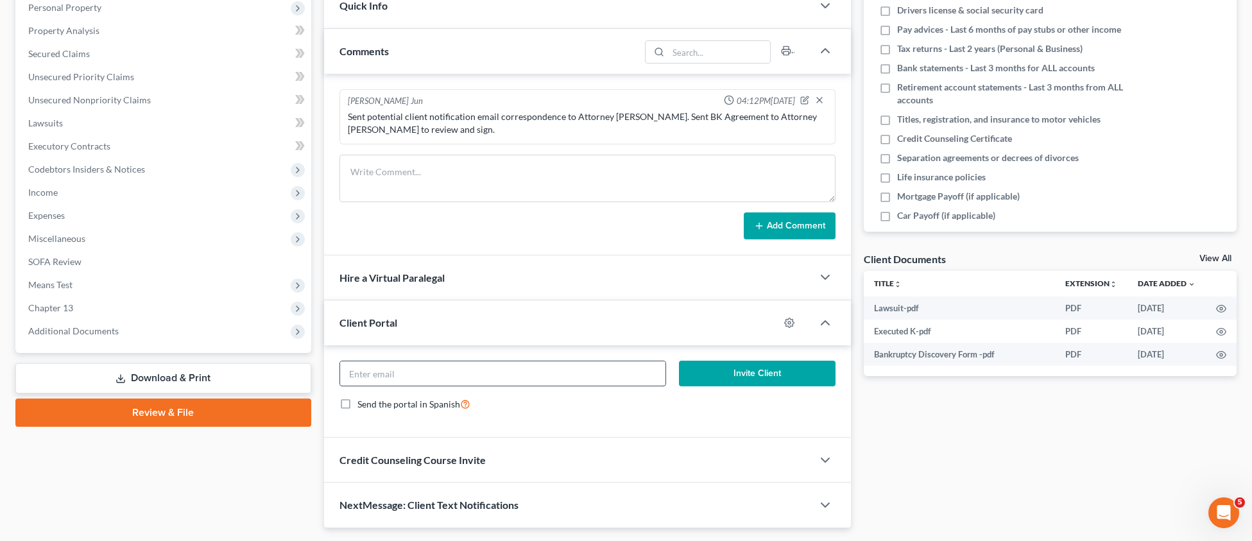
click at [480, 380] on input "email" at bounding box center [502, 373] width 325 height 24
click at [456, 398] on span "Send the portal in Spanish" at bounding box center [408, 403] width 103 height 11
click at [371, 398] on input "Send the portal in Spanish" at bounding box center [366, 400] width 8 height 8
checkbox input "true"
click at [464, 371] on input "email" at bounding box center [502, 373] width 325 height 24
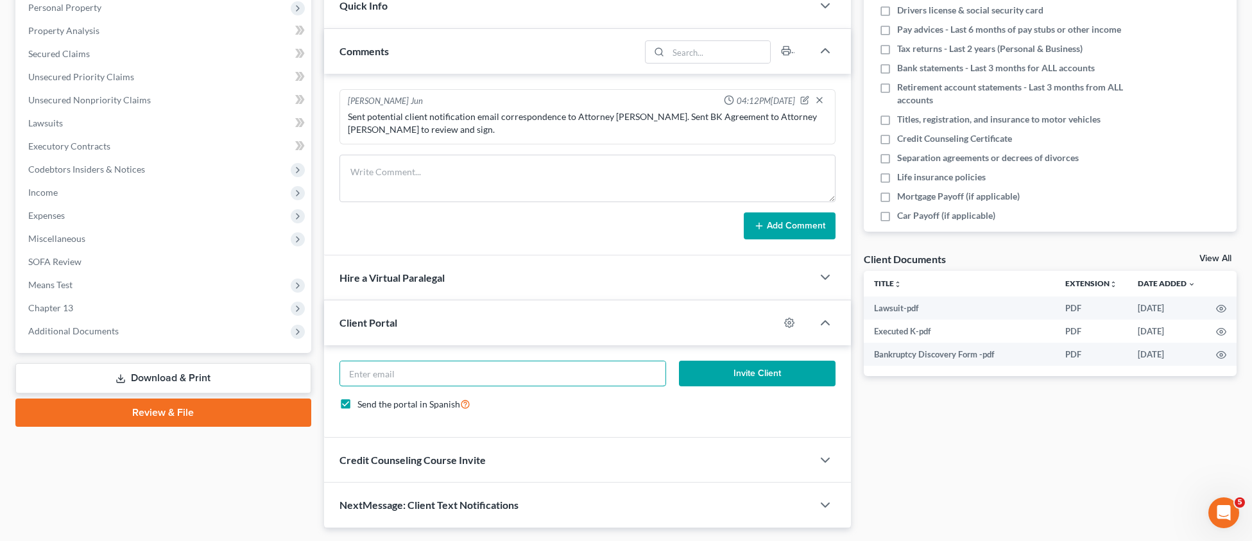
paste input "[EMAIL_ADDRESS][DOMAIN_NAME]"
type input "[EMAIL_ADDRESS][DOMAIN_NAME]"
click at [792, 321] on icon "button" at bounding box center [789, 323] width 10 height 10
select select "7"
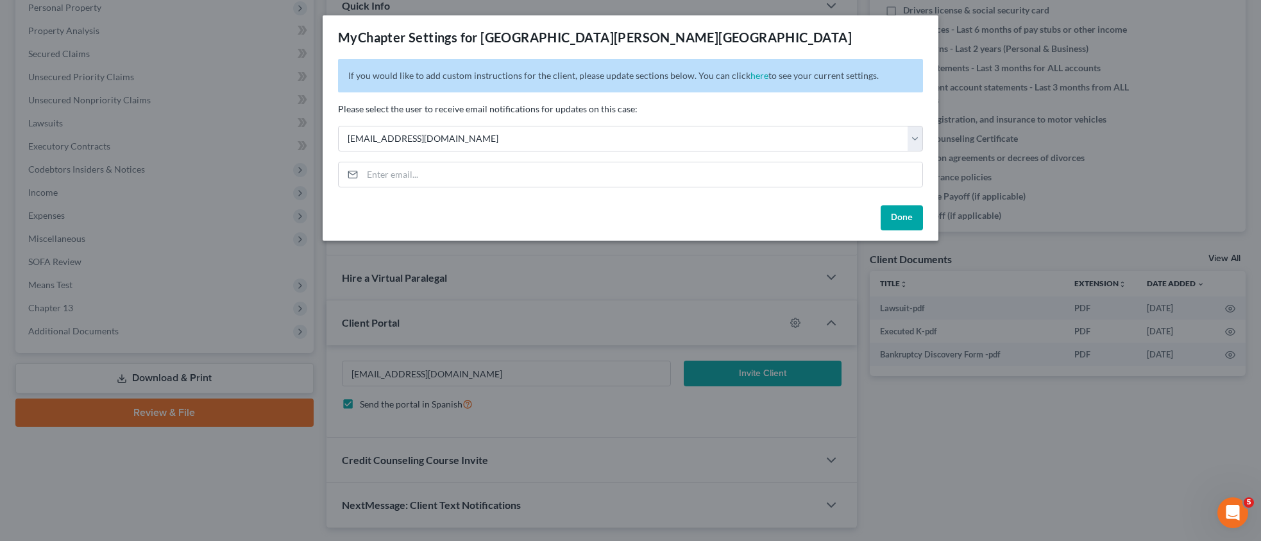
click at [906, 218] on button "Done" at bounding box center [902, 218] width 42 height 26
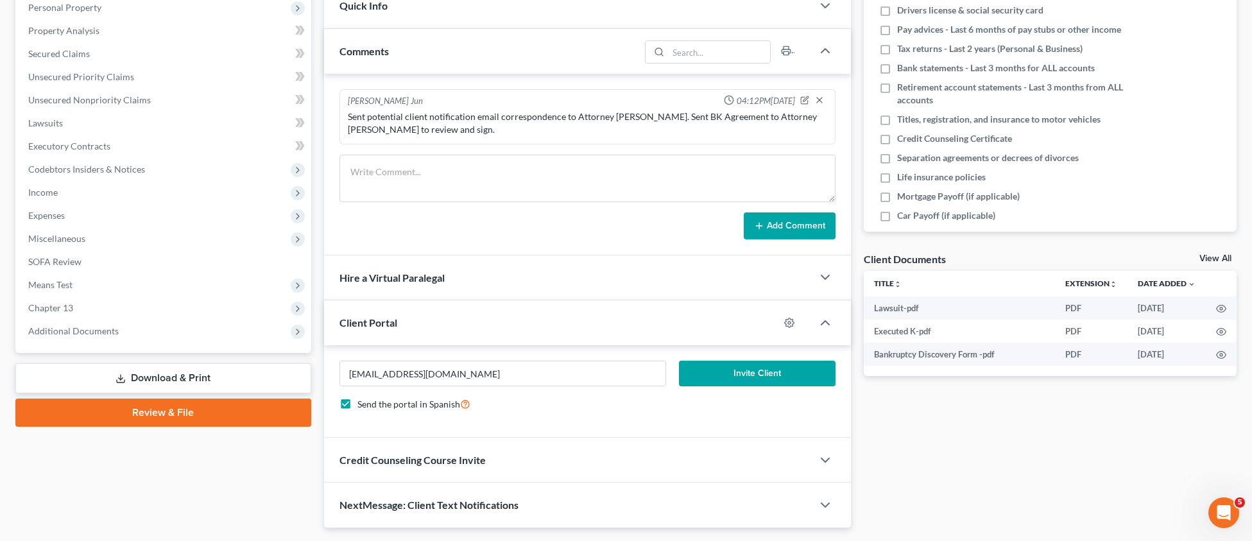
drag, startPoint x: 752, startPoint y: 373, endPoint x: 488, endPoint y: 388, distance: 264.1
click at [554, 404] on form "[EMAIL_ADDRESS][DOMAIN_NAME] Invite Client Send the portal in Spanish" at bounding box center [587, 391] width 509 height 61
drag, startPoint x: 460, startPoint y: 375, endPoint x: 310, endPoint y: 368, distance: 150.3
click at [310, 368] on div "Petition Navigation Case Dashboard Payments Invoices Payments Payments Credit R…" at bounding box center [626, 211] width 1234 height 634
click at [796, 321] on div at bounding box center [795, 322] width 33 height 21
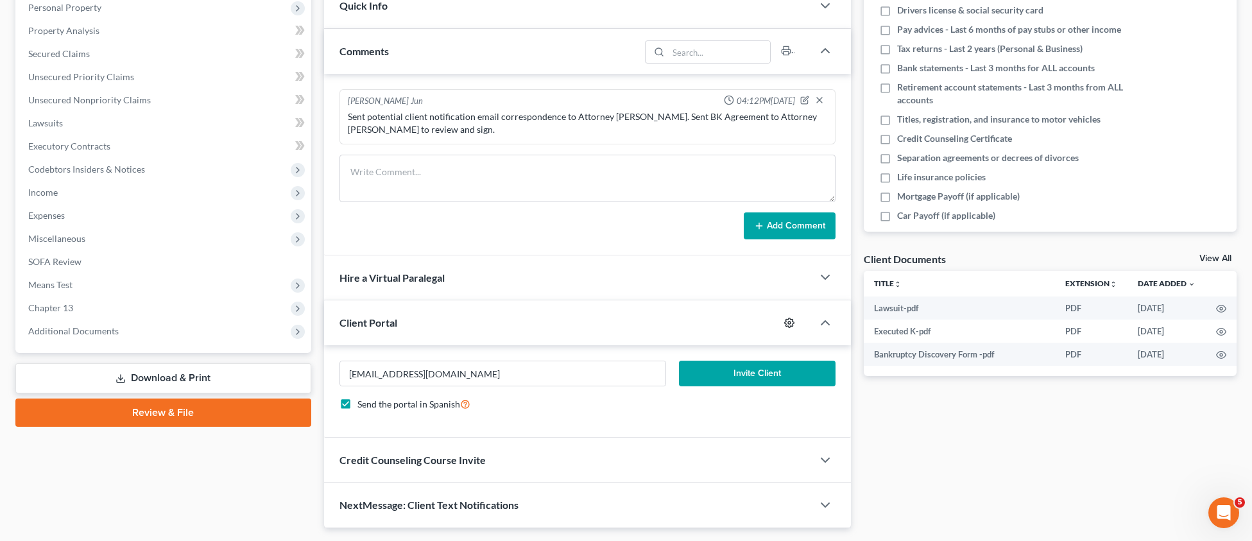
click at [790, 321] on circle "button" at bounding box center [789, 322] width 3 height 3
select select "7"
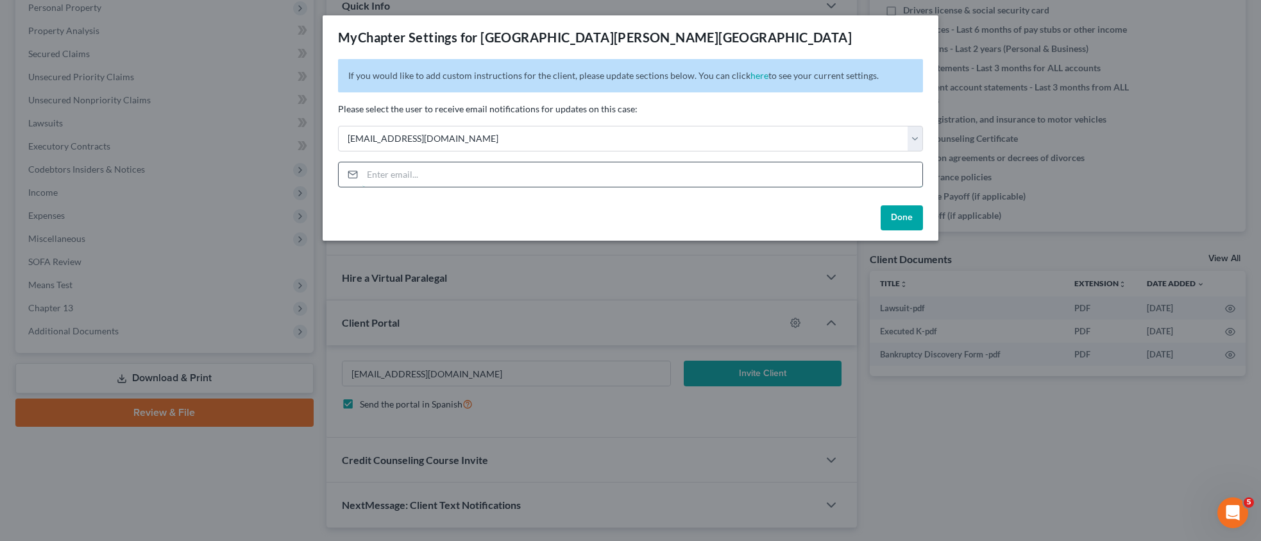
paste input "[EMAIL_ADDRESS][DOMAIN_NAME]"
type input "[EMAIL_ADDRESS][DOMAIN_NAME]"
click at [910, 220] on button "Done" at bounding box center [902, 218] width 42 height 26
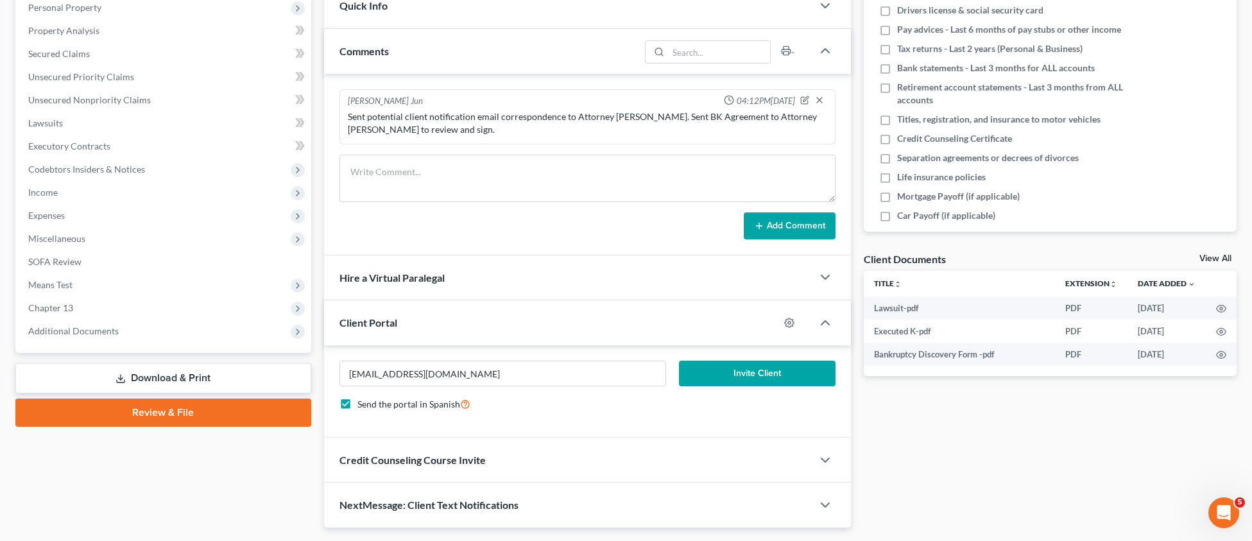
click at [783, 370] on button "Invite Client" at bounding box center [757, 374] width 157 height 26
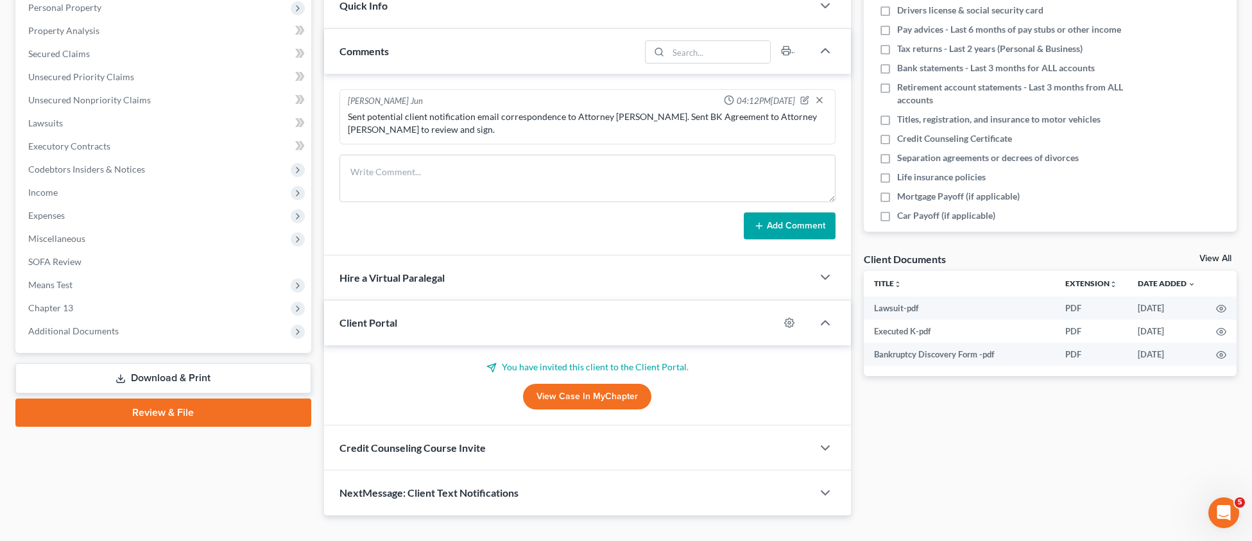
scroll to position [0, 0]
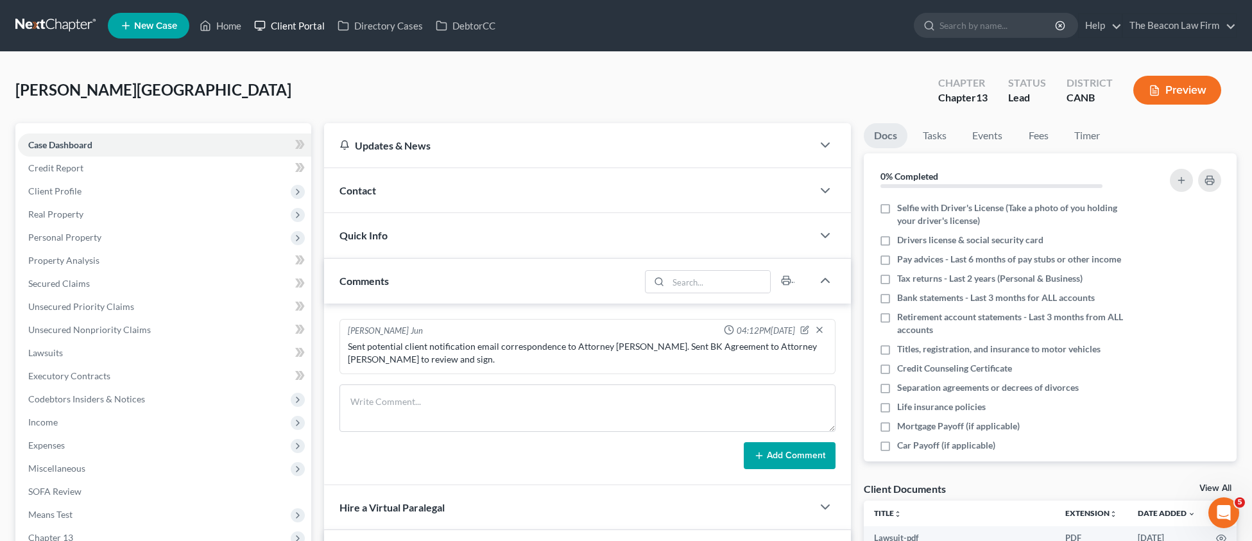
click at [307, 27] on link "Client Portal" at bounding box center [289, 25] width 83 height 23
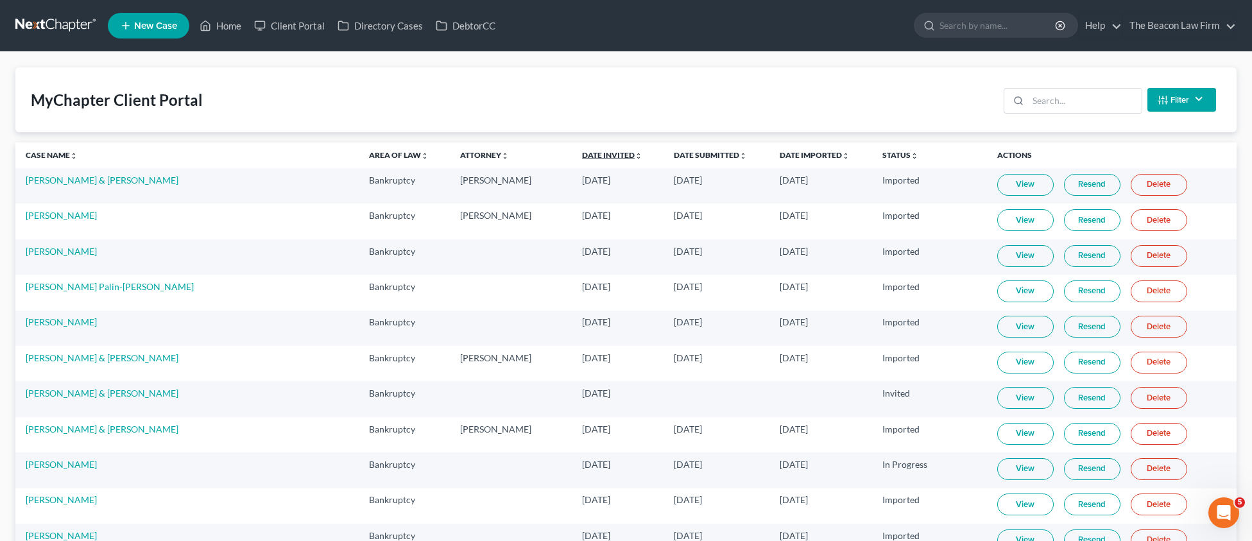
click at [582, 155] on link "Date Invited unfold_more expand_more expand_less" at bounding box center [612, 155] width 60 height 10
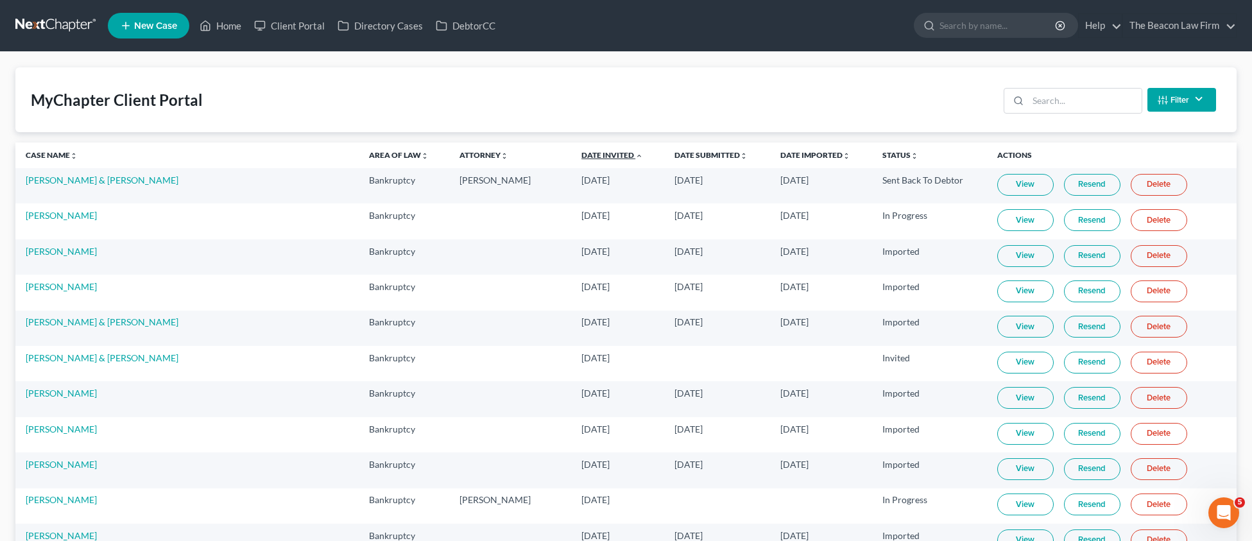
click at [581, 155] on link "Date Invited unfold_more expand_more expand_less" at bounding box center [612, 155] width 62 height 10
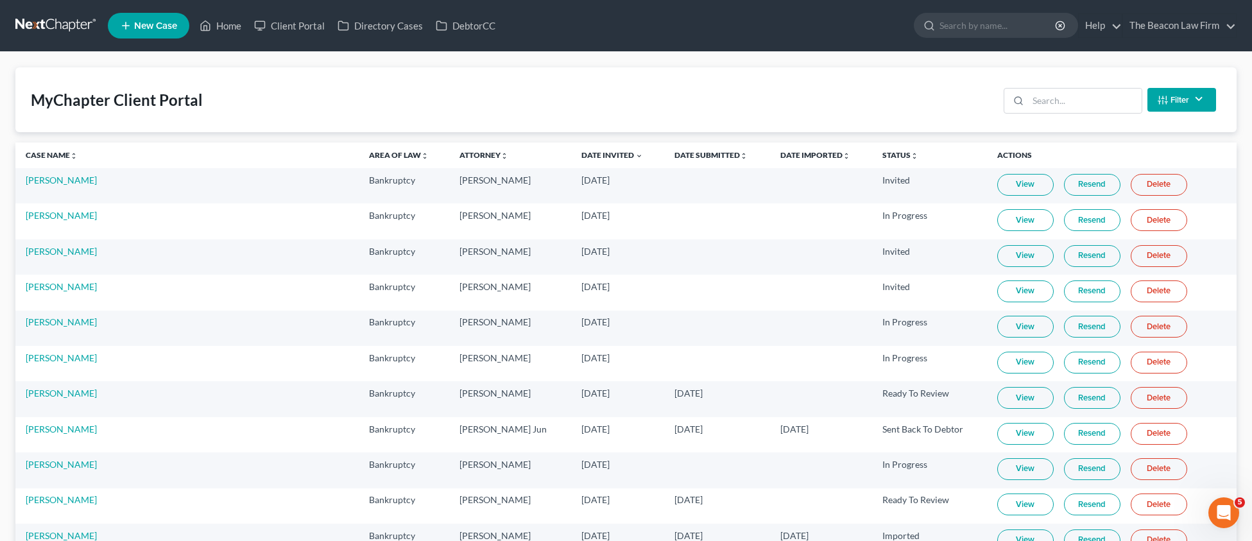
click at [1071, 187] on link "Resend" at bounding box center [1092, 185] width 56 height 22
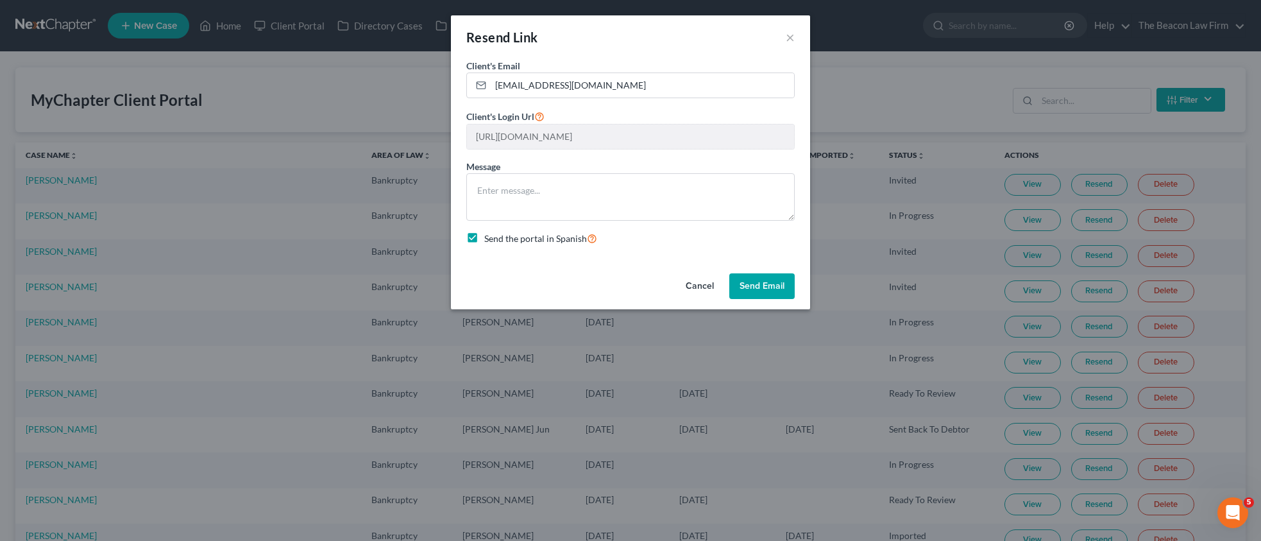
click at [764, 288] on button "Send Email" at bounding box center [761, 286] width 65 height 26
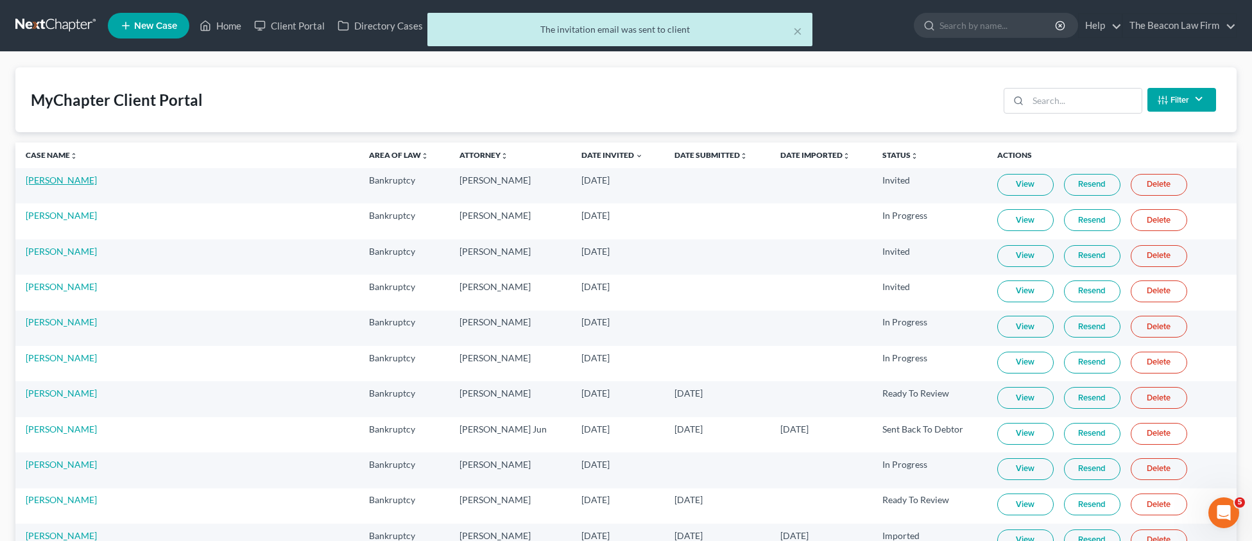
click at [57, 176] on link "[PERSON_NAME]" at bounding box center [61, 180] width 71 height 11
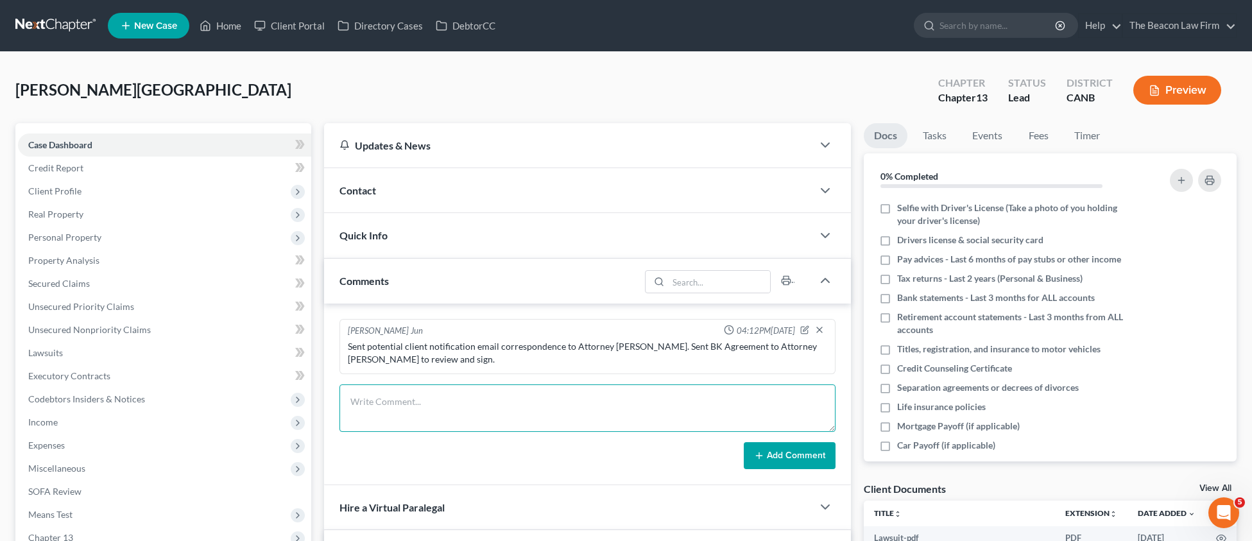
click at [404, 402] on textarea at bounding box center [587, 407] width 496 height 47
paste textarea "Client is paid in full. Sent client and Attorney [PERSON_NAME] petition prepara…"
click at [629, 350] on div "Sent potential client notification email correspondence to Attorney [PERSON_NAM…" at bounding box center [587, 353] width 479 height 26
drag, startPoint x: 611, startPoint y: 345, endPoint x: 629, endPoint y: 366, distance: 27.4
click at [639, 345] on div "Sent potential client notification email correspondence to Attorney [PERSON_NAM…" at bounding box center [587, 353] width 479 height 26
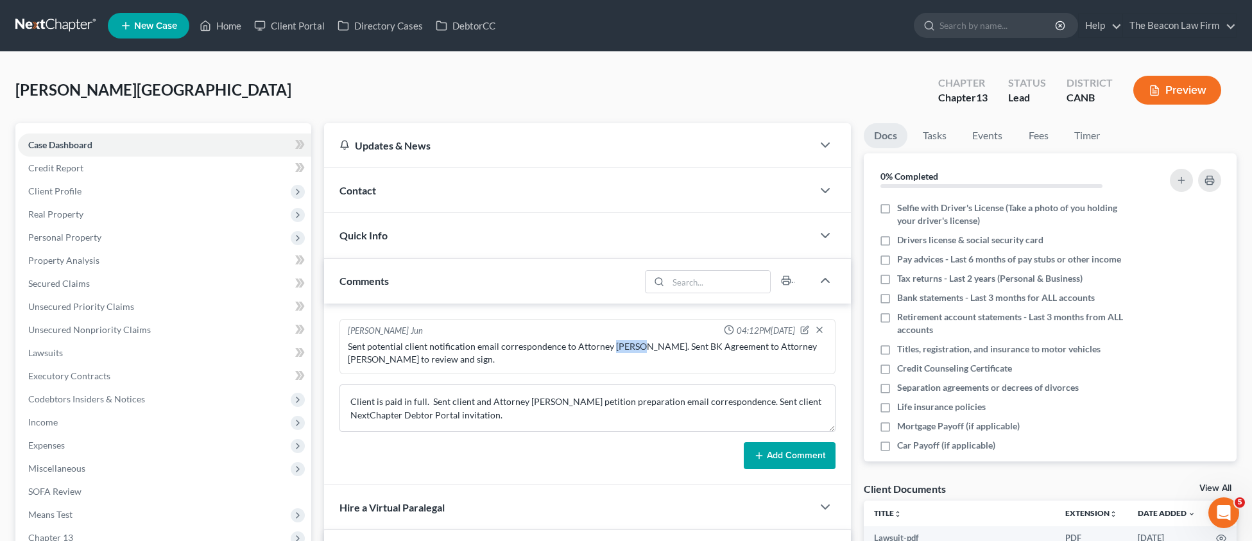
copy div "[PERSON_NAME]"
click at [540, 398] on textarea "Client is paid in full. Sent client and Attorney [PERSON_NAME] petition prepara…" at bounding box center [587, 407] width 496 height 47
paste textarea "[PERSON_NAME]"
type textarea "Client is paid in full. Sent client and Attorney [PERSON_NAME] petition prepara…"
click at [791, 473] on div "[PERSON_NAME] Jun 04:12PM[DATE] Sent potential client notification email corres…" at bounding box center [587, 394] width 527 height 182
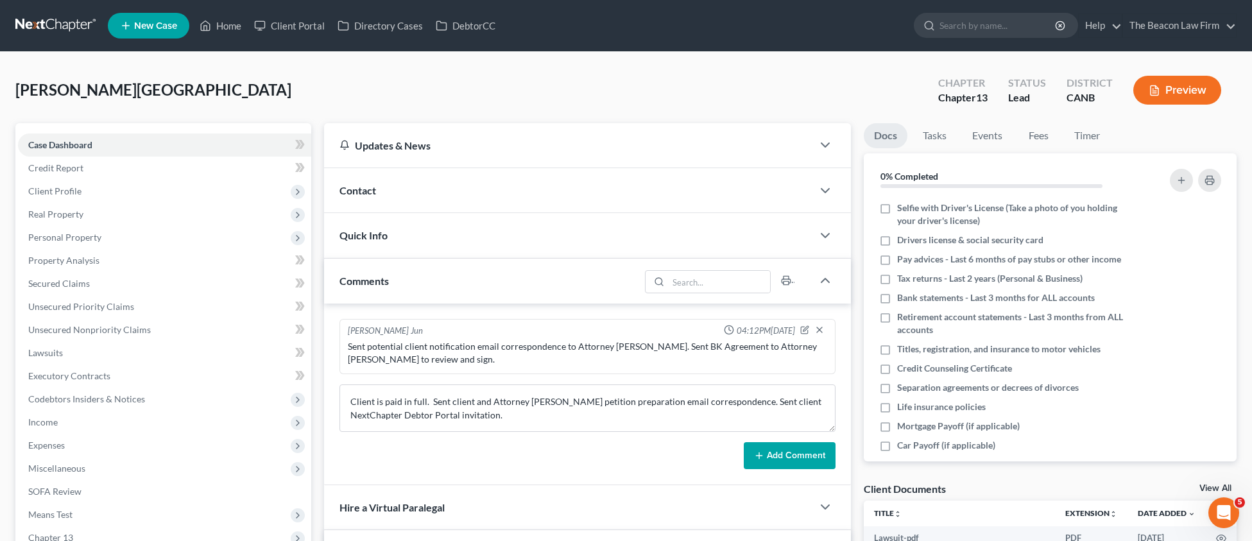
click at [795, 466] on button "Add Comment" at bounding box center [790, 455] width 92 height 27
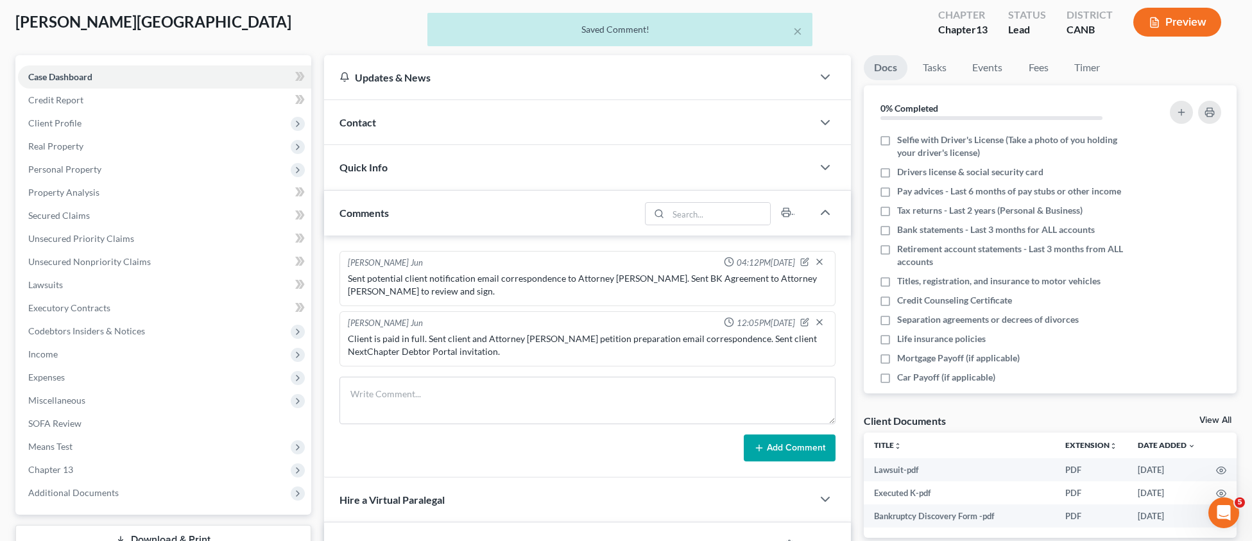
scroll to position [312, 0]
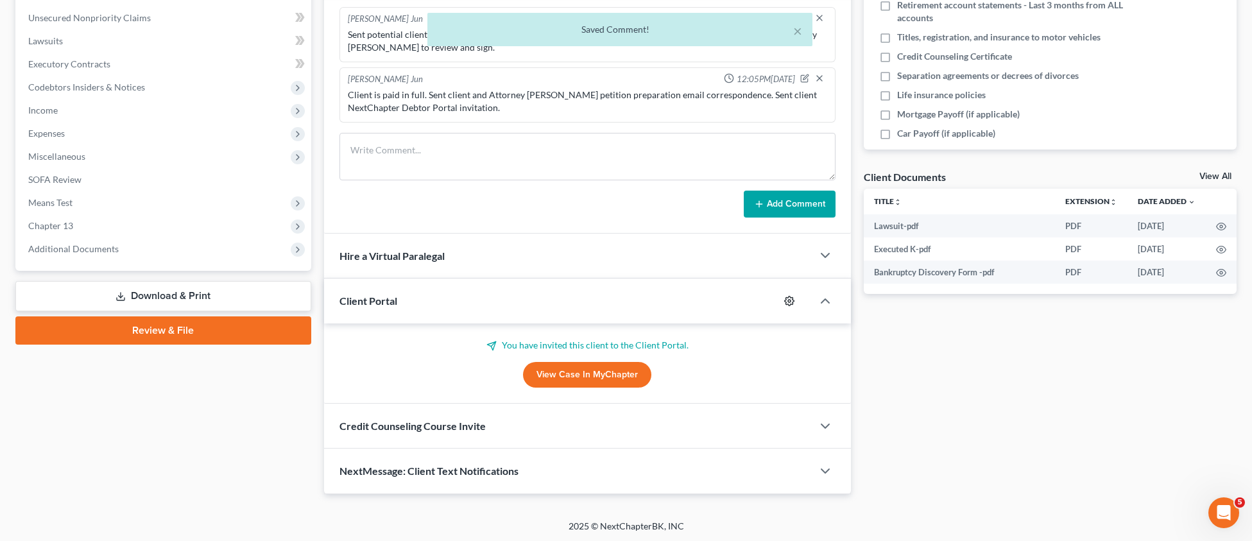
click at [792, 305] on icon "button" at bounding box center [790, 301] width 10 height 10
select select "7"
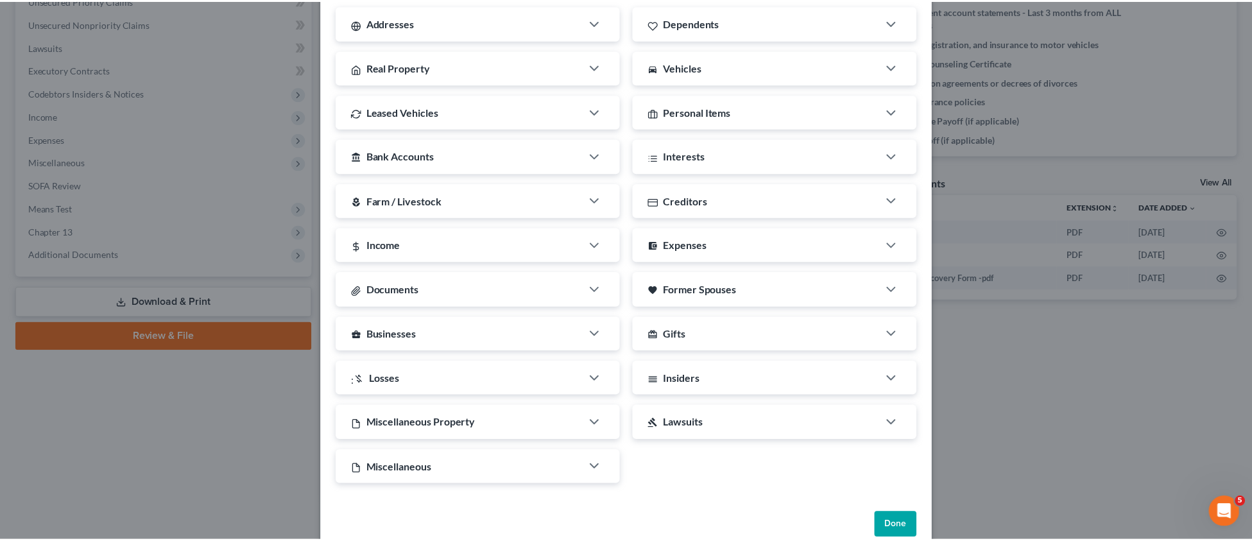
scroll to position [249, 0]
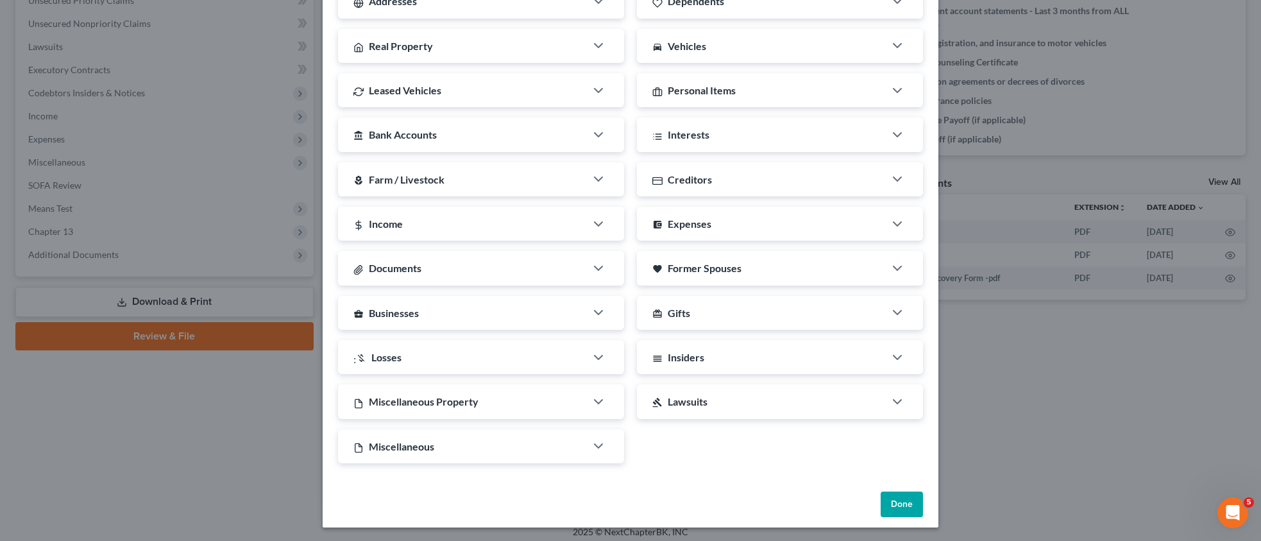
click at [894, 496] on button "Done" at bounding box center [902, 504] width 42 height 26
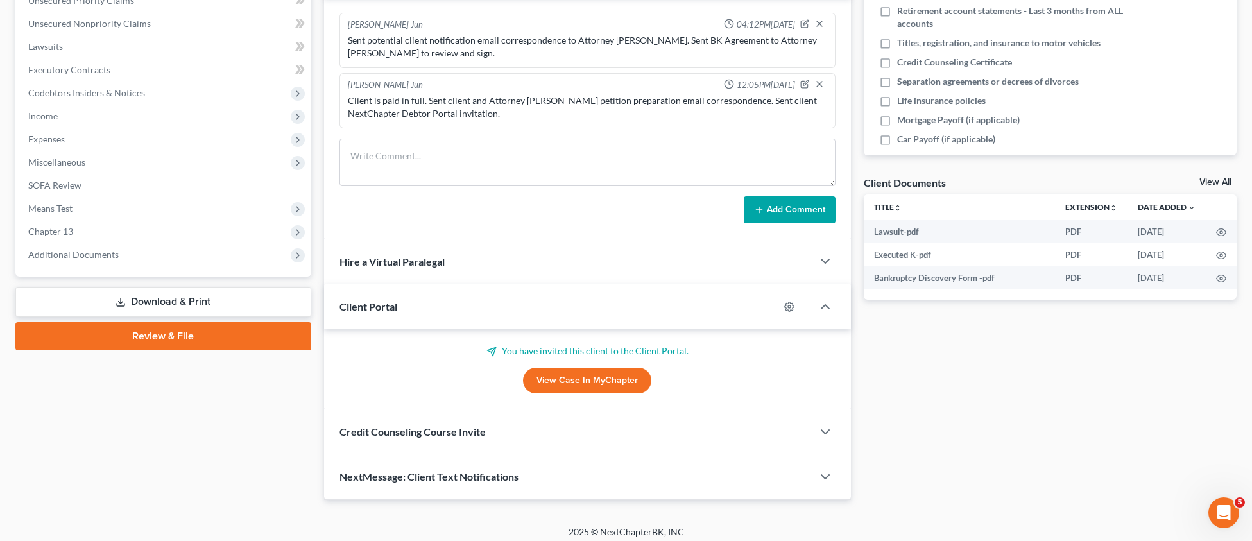
scroll to position [0, 0]
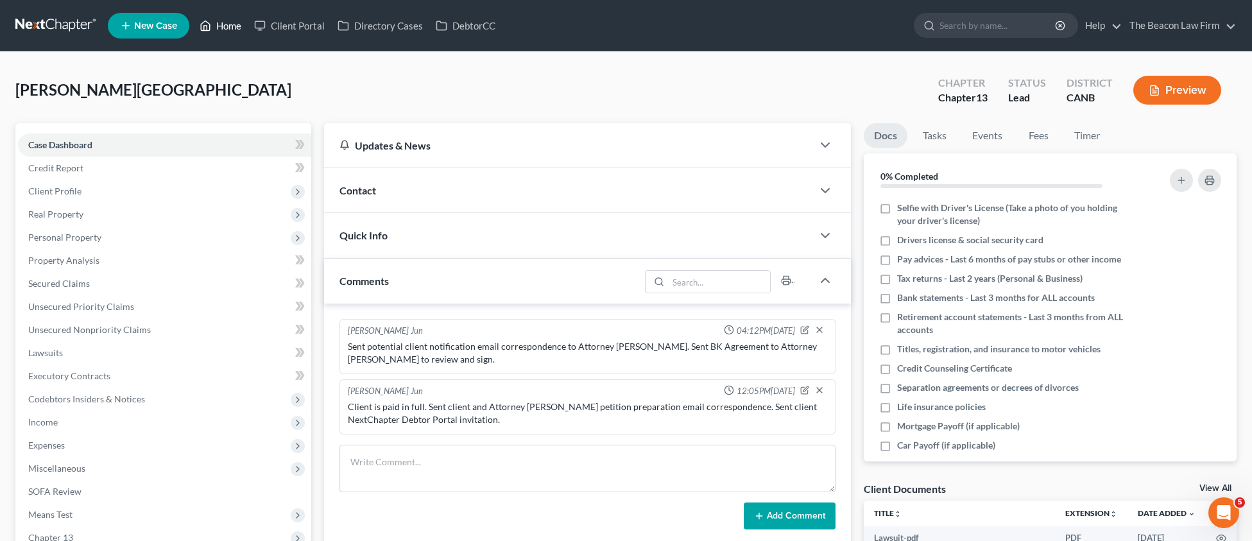
click at [235, 28] on link "Home" at bounding box center [220, 25] width 55 height 23
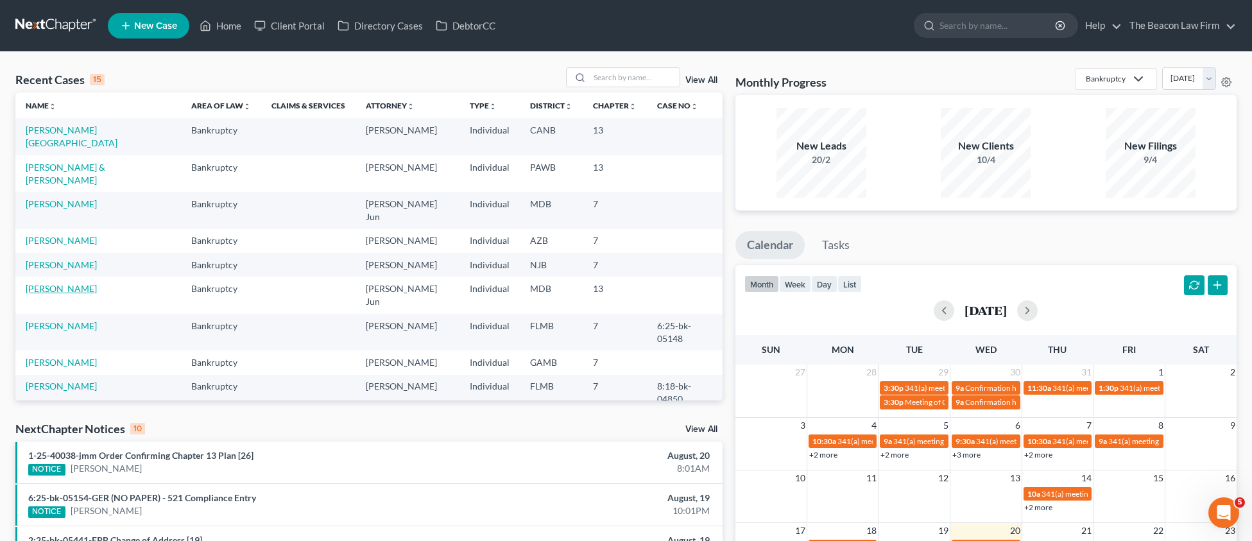
click at [60, 283] on link "[PERSON_NAME]" at bounding box center [61, 288] width 71 height 11
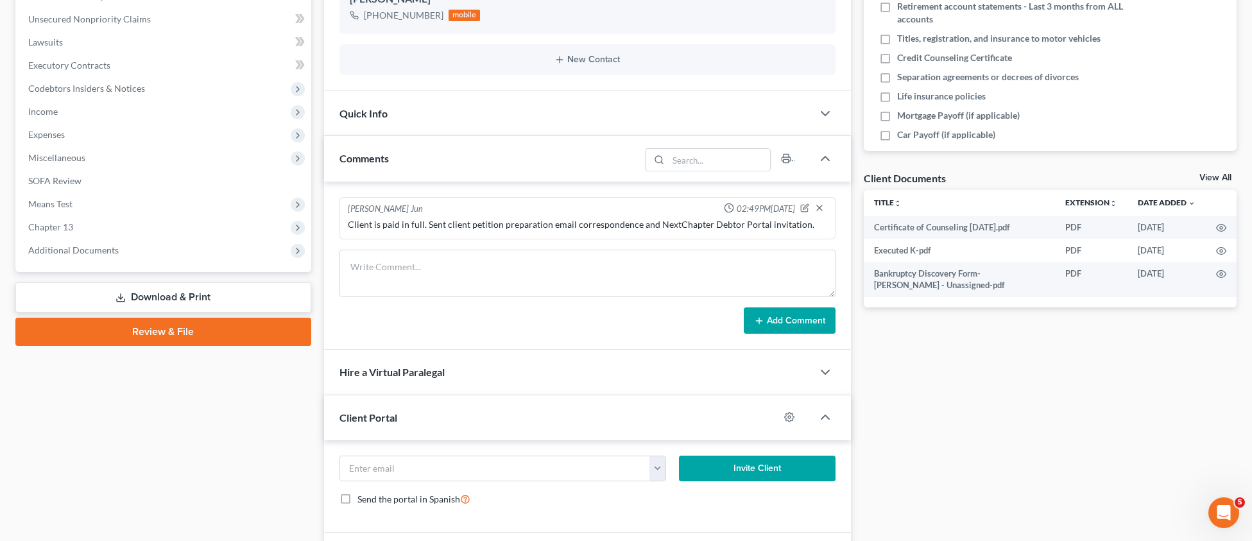
scroll to position [319, 0]
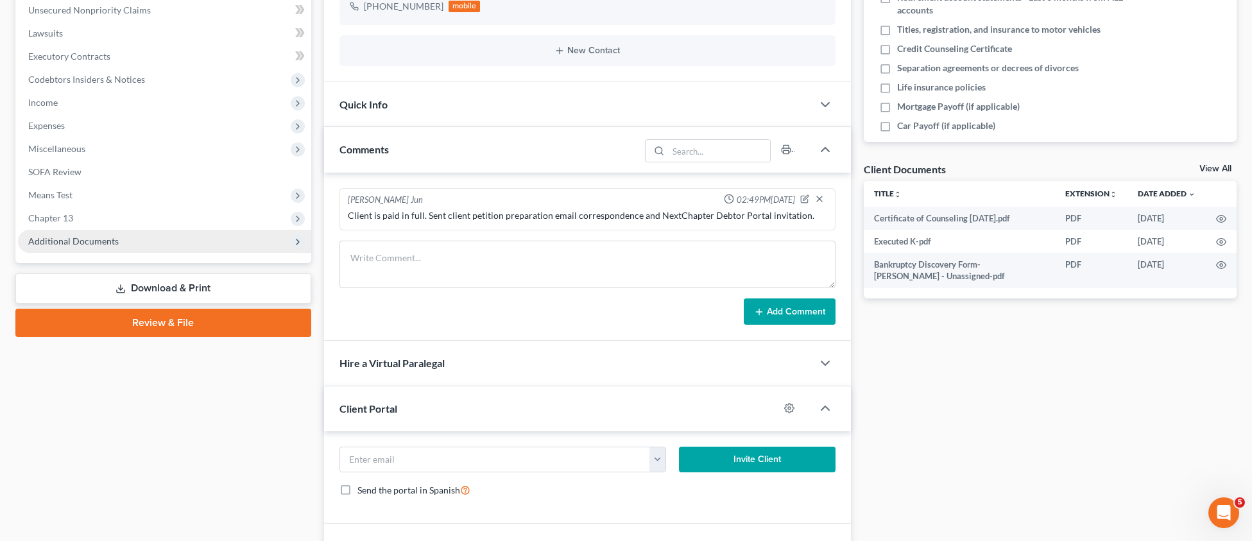
click at [76, 239] on span "Additional Documents" at bounding box center [73, 240] width 90 height 11
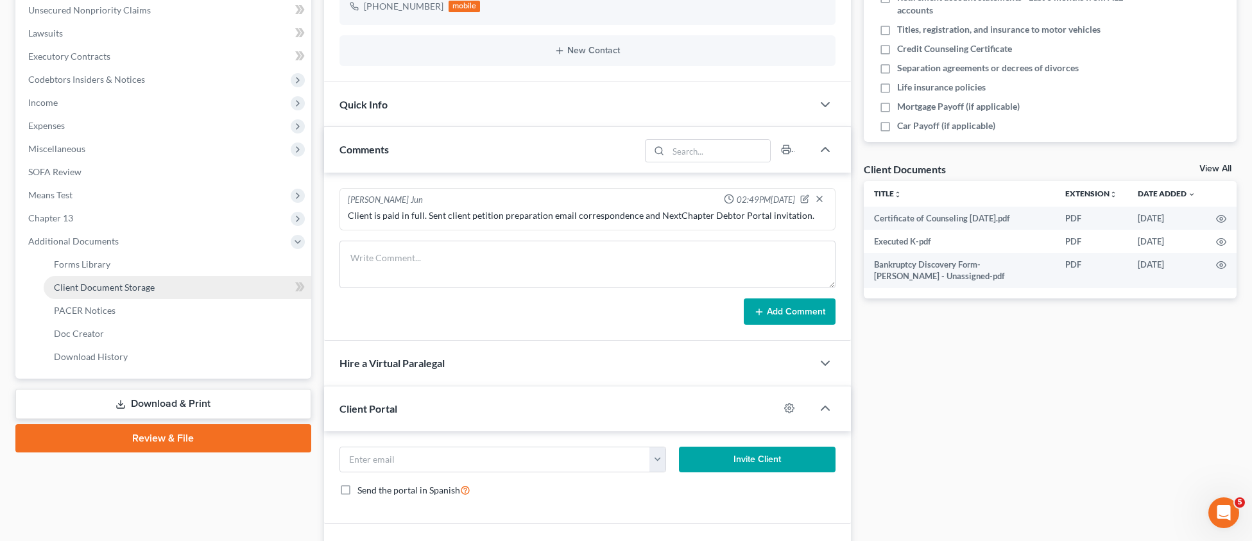
click at [110, 292] on span "Client Document Storage" at bounding box center [104, 287] width 101 height 11
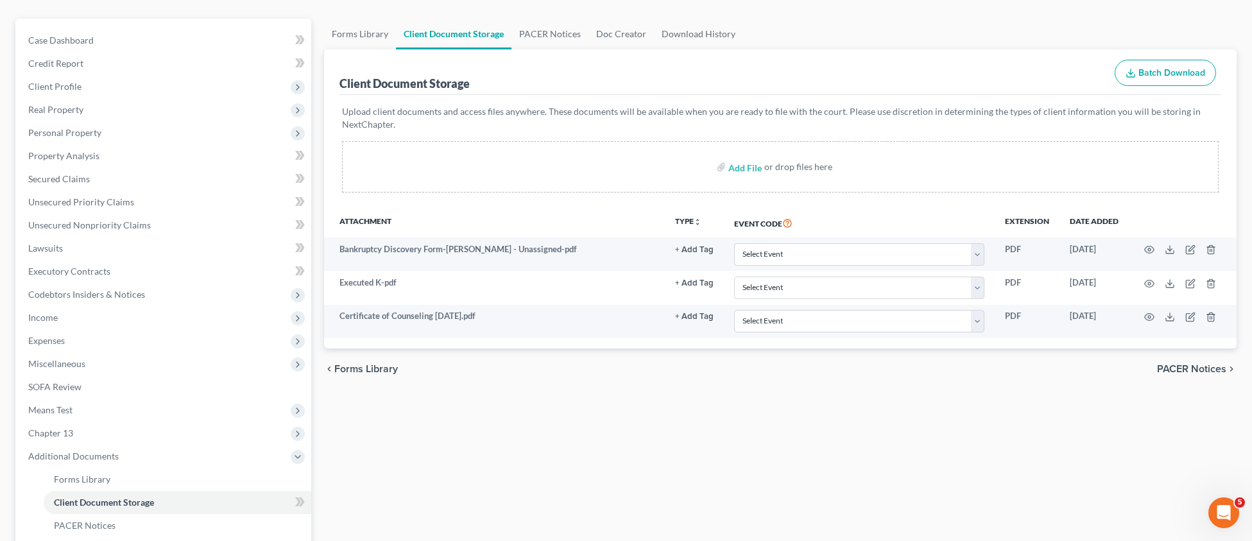
scroll to position [161, 0]
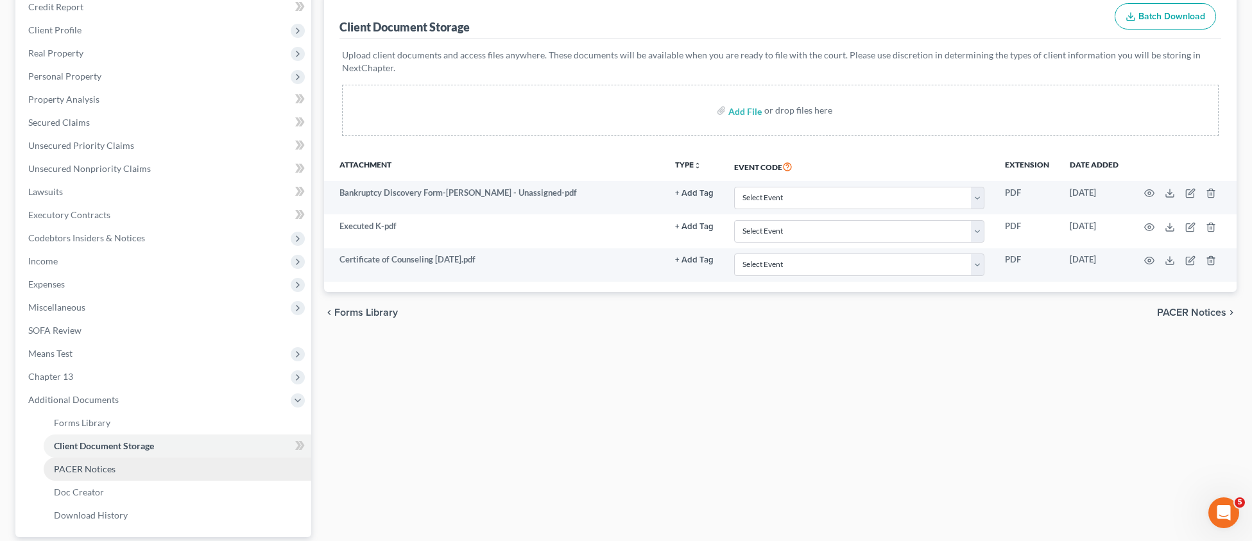
click at [90, 472] on span "PACER Notices" at bounding box center [85, 468] width 62 height 11
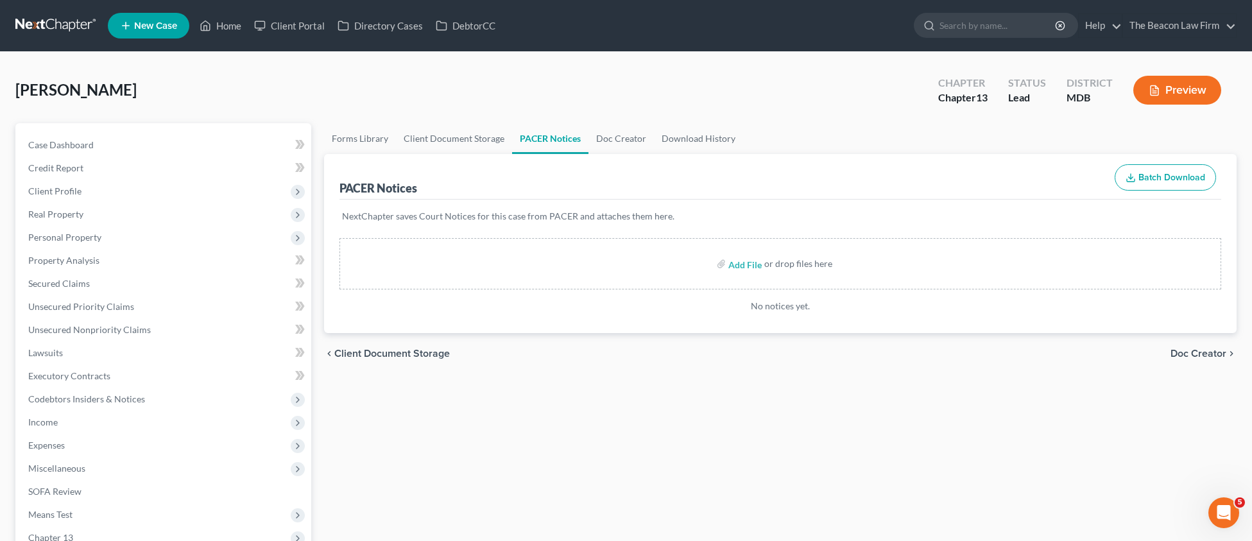
scroll to position [103, 0]
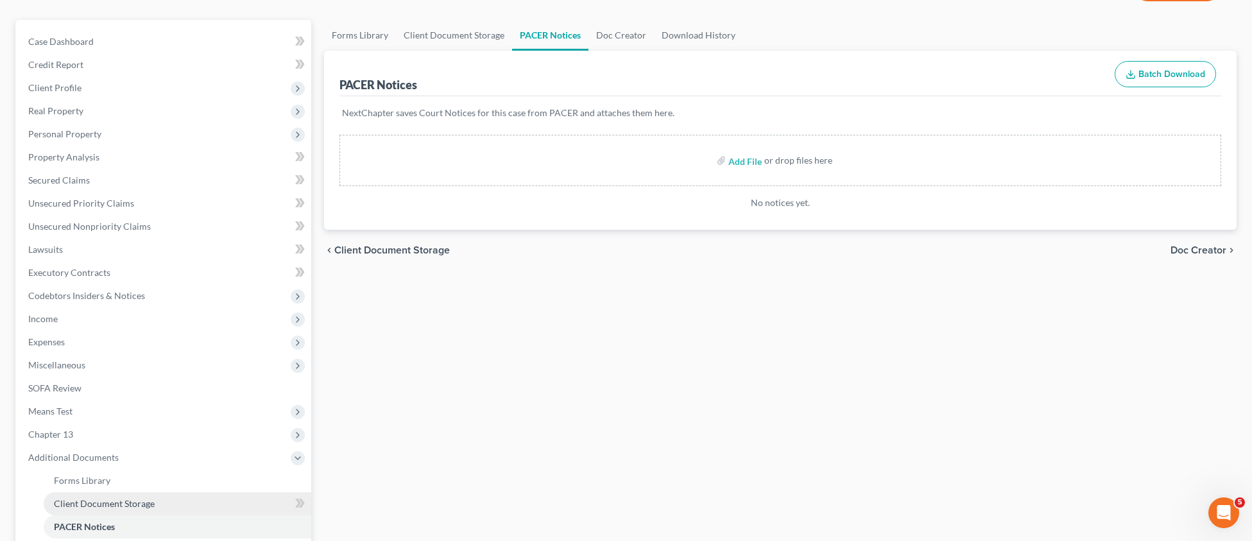
click at [137, 509] on link "Client Document Storage" at bounding box center [178, 503] width 268 height 23
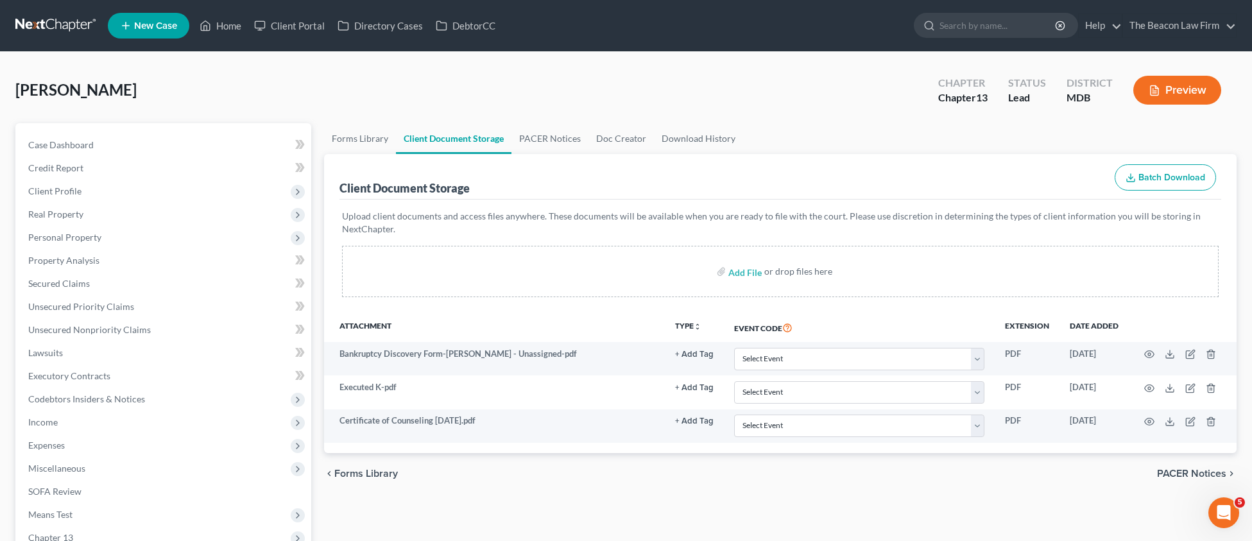
scroll to position [280, 0]
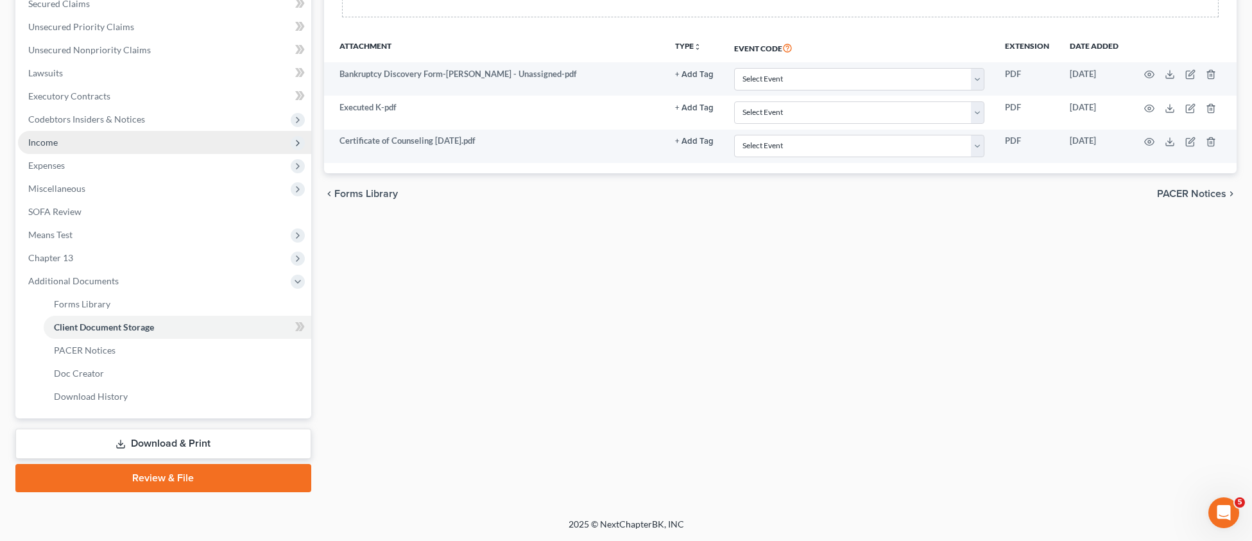
click at [51, 146] on span "Income" at bounding box center [43, 142] width 30 height 11
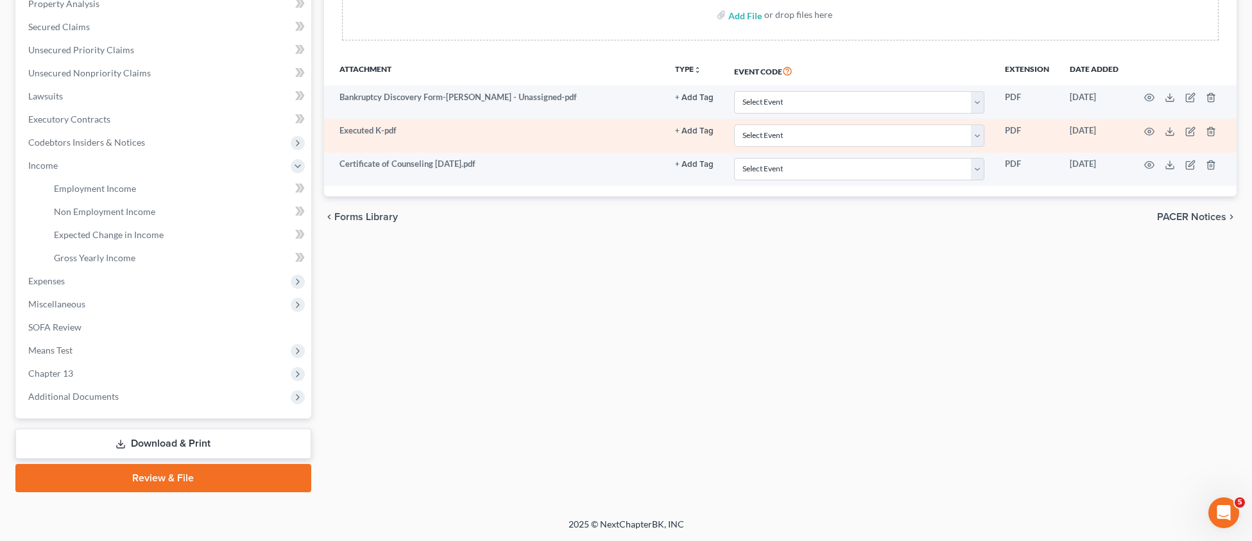
scroll to position [257, 0]
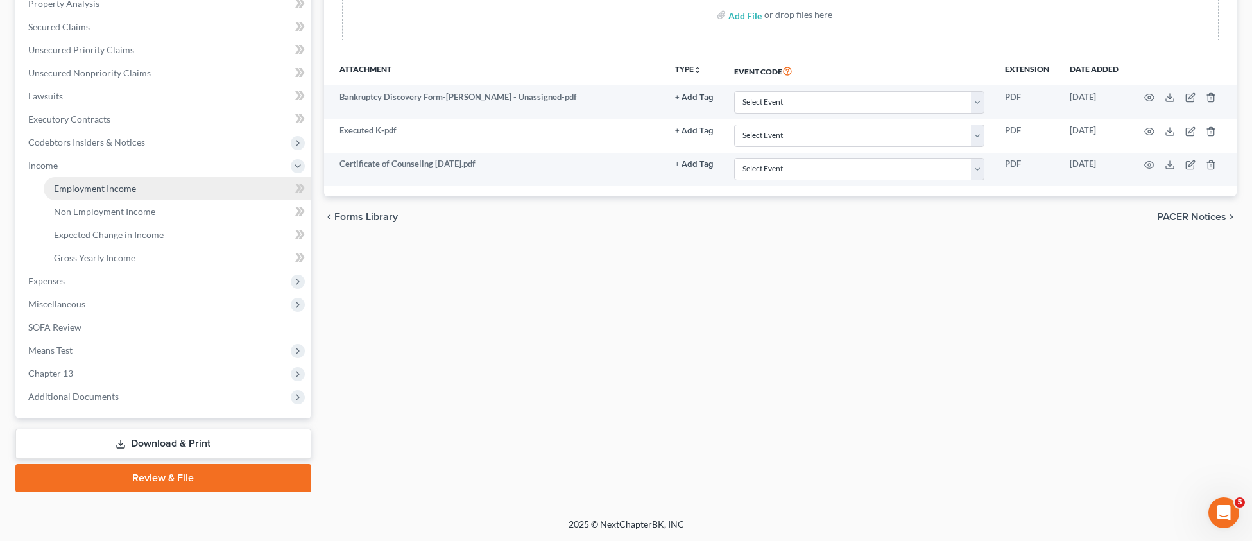
click at [93, 191] on span "Employment Income" at bounding box center [95, 188] width 82 height 11
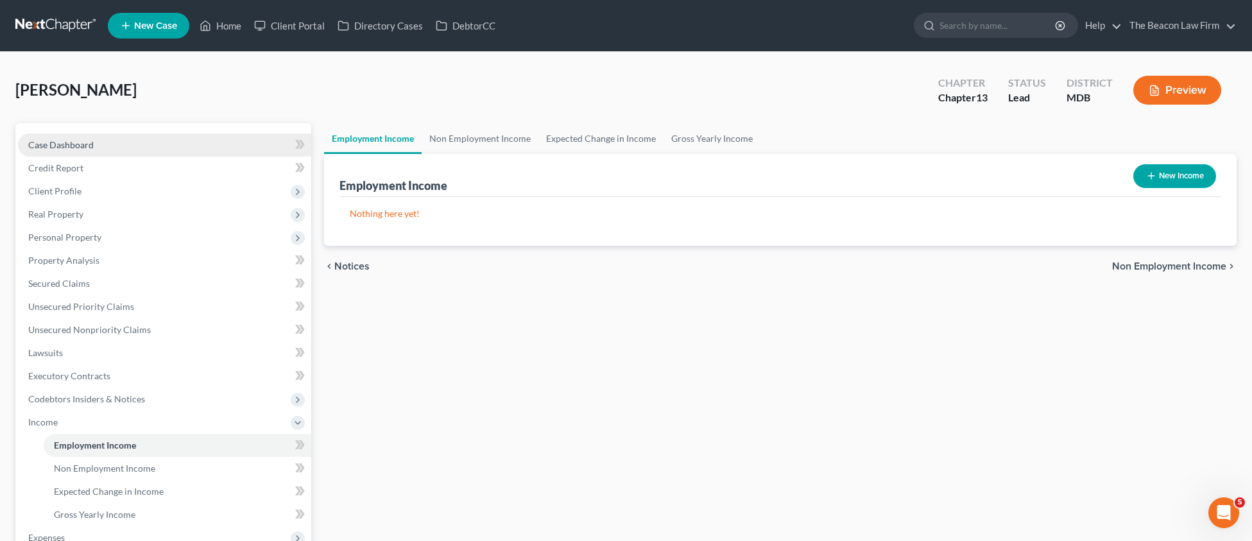
click at [52, 147] on span "Case Dashboard" at bounding box center [60, 144] width 65 height 11
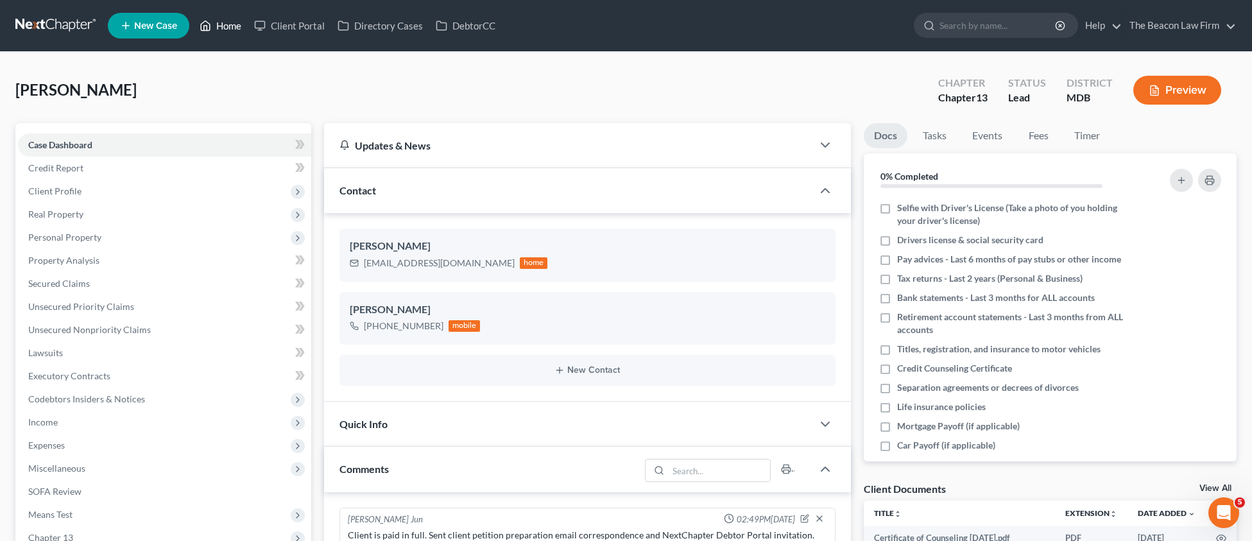
click at [217, 29] on link "Home" at bounding box center [220, 25] width 55 height 23
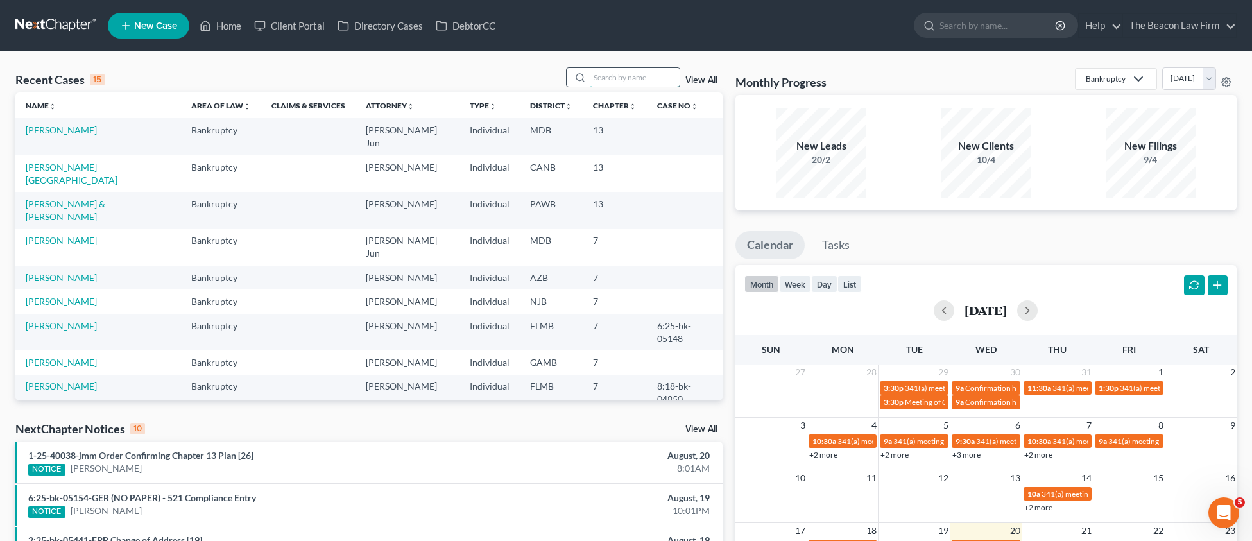
click at [603, 80] on input "search" at bounding box center [635, 77] width 90 height 19
type input "j"
type input "[PERSON_NAME]"
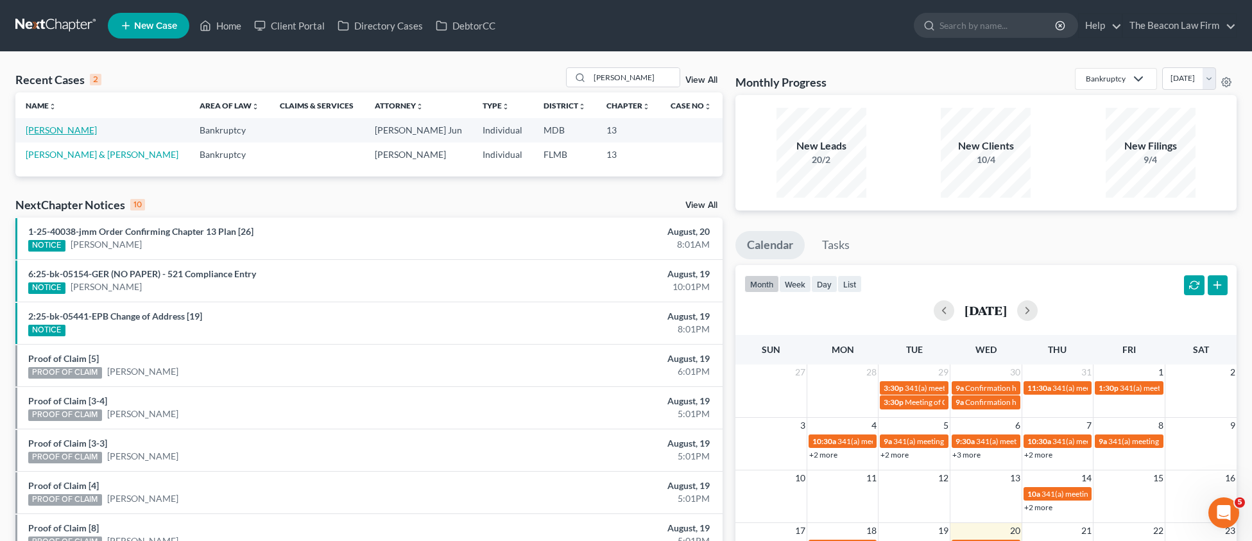
click at [90, 135] on link "[PERSON_NAME]" at bounding box center [61, 129] width 71 height 11
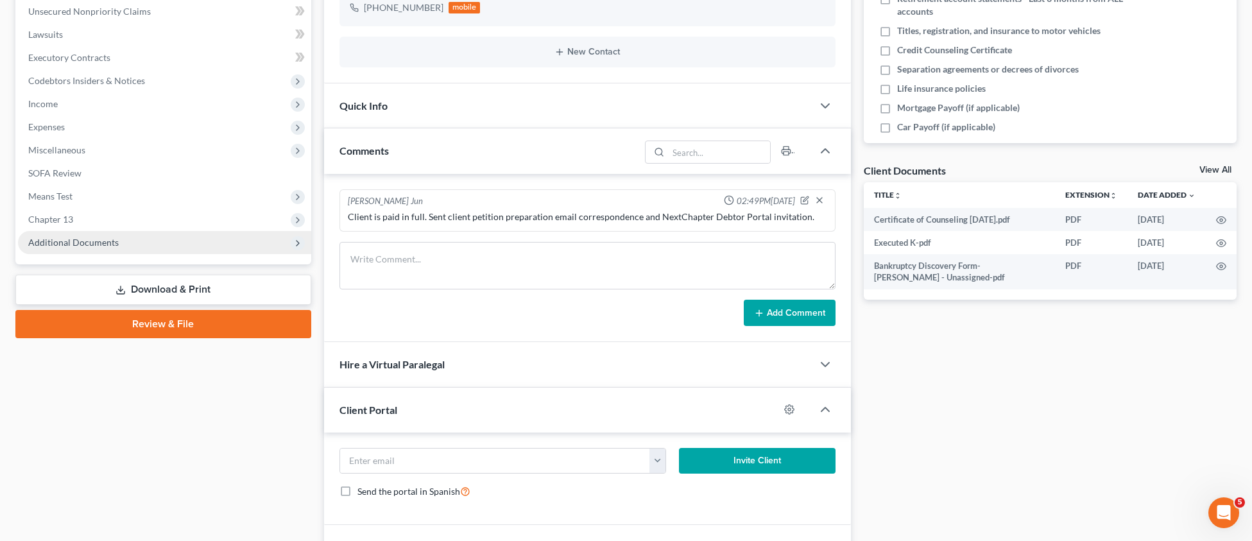
scroll to position [192, 0]
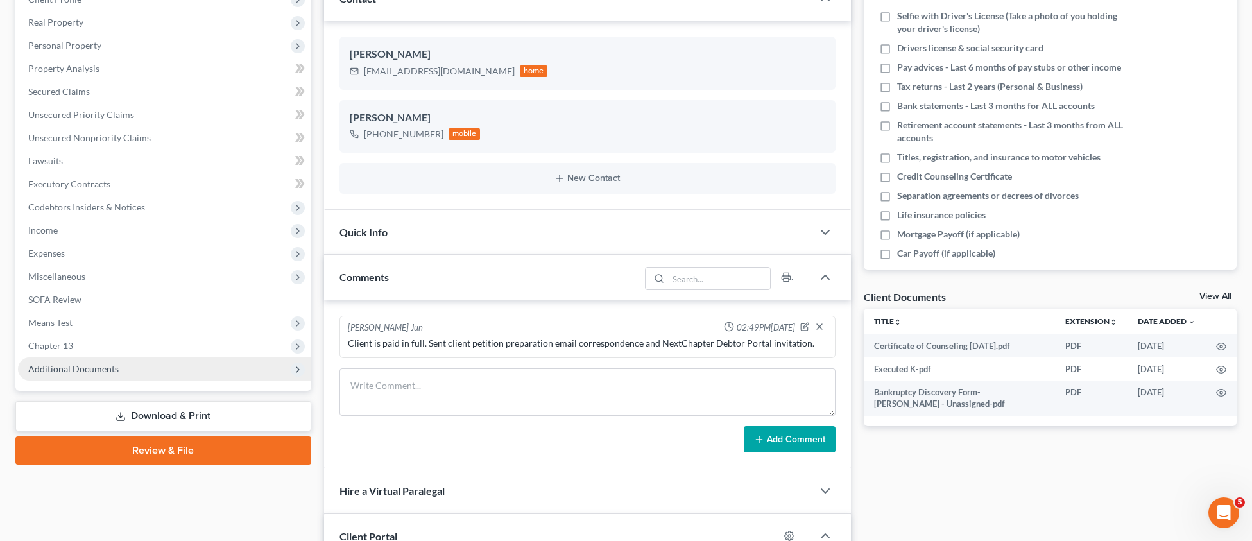
click at [82, 368] on span "Additional Documents" at bounding box center [73, 368] width 90 height 11
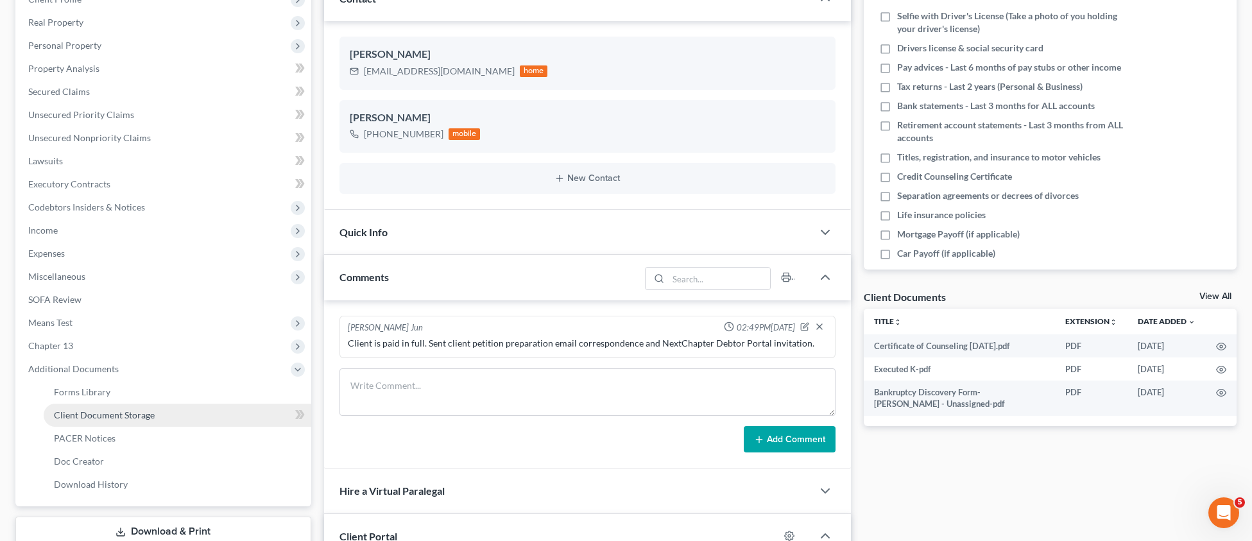
click at [112, 411] on span "Client Document Storage" at bounding box center [104, 414] width 101 height 11
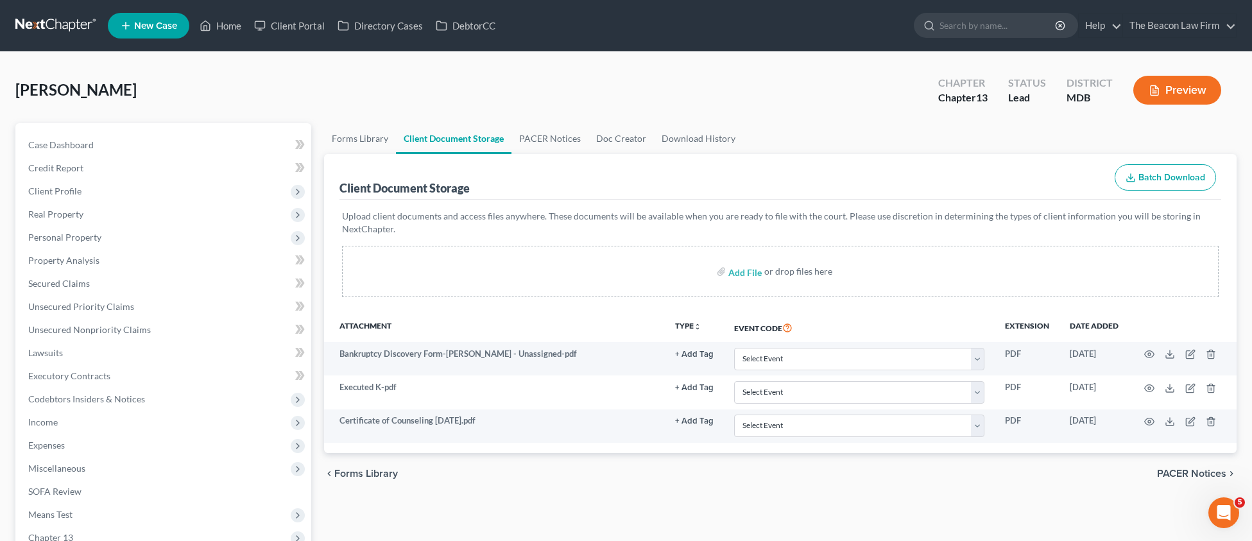
scroll to position [280, 0]
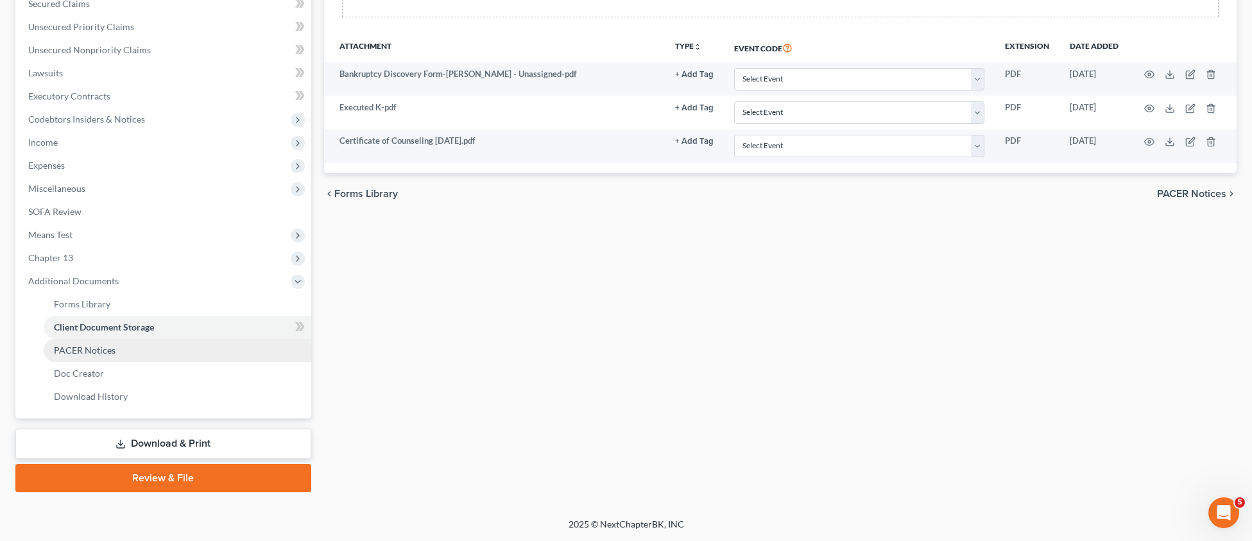
click at [103, 353] on span "PACER Notices" at bounding box center [85, 350] width 62 height 11
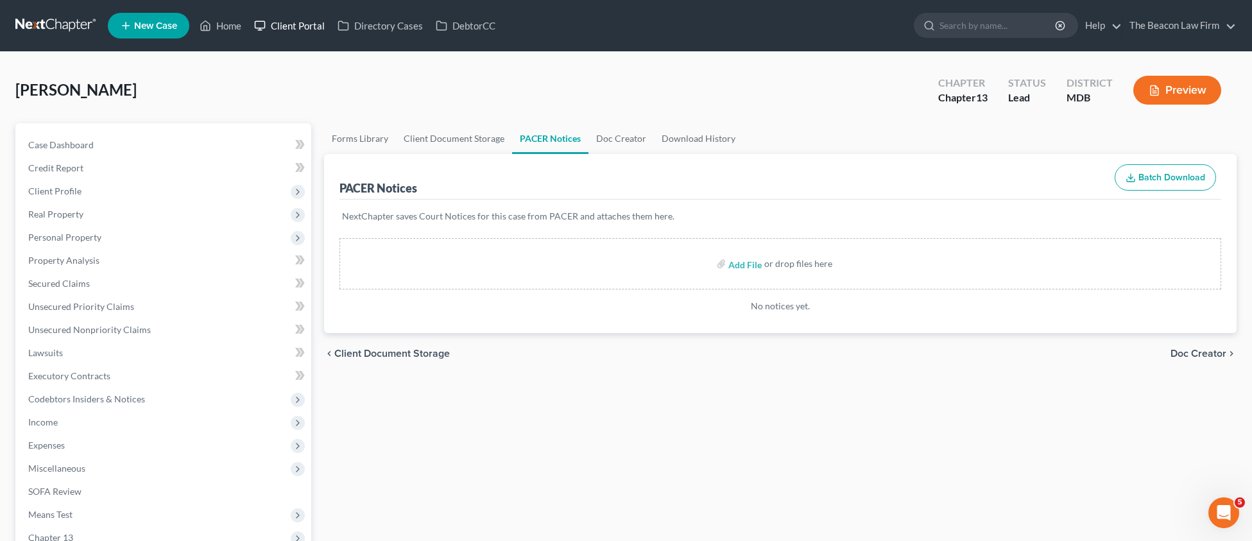
click at [309, 26] on link "Client Portal" at bounding box center [289, 25] width 83 height 23
